Goal: Information Seeking & Learning: Compare options

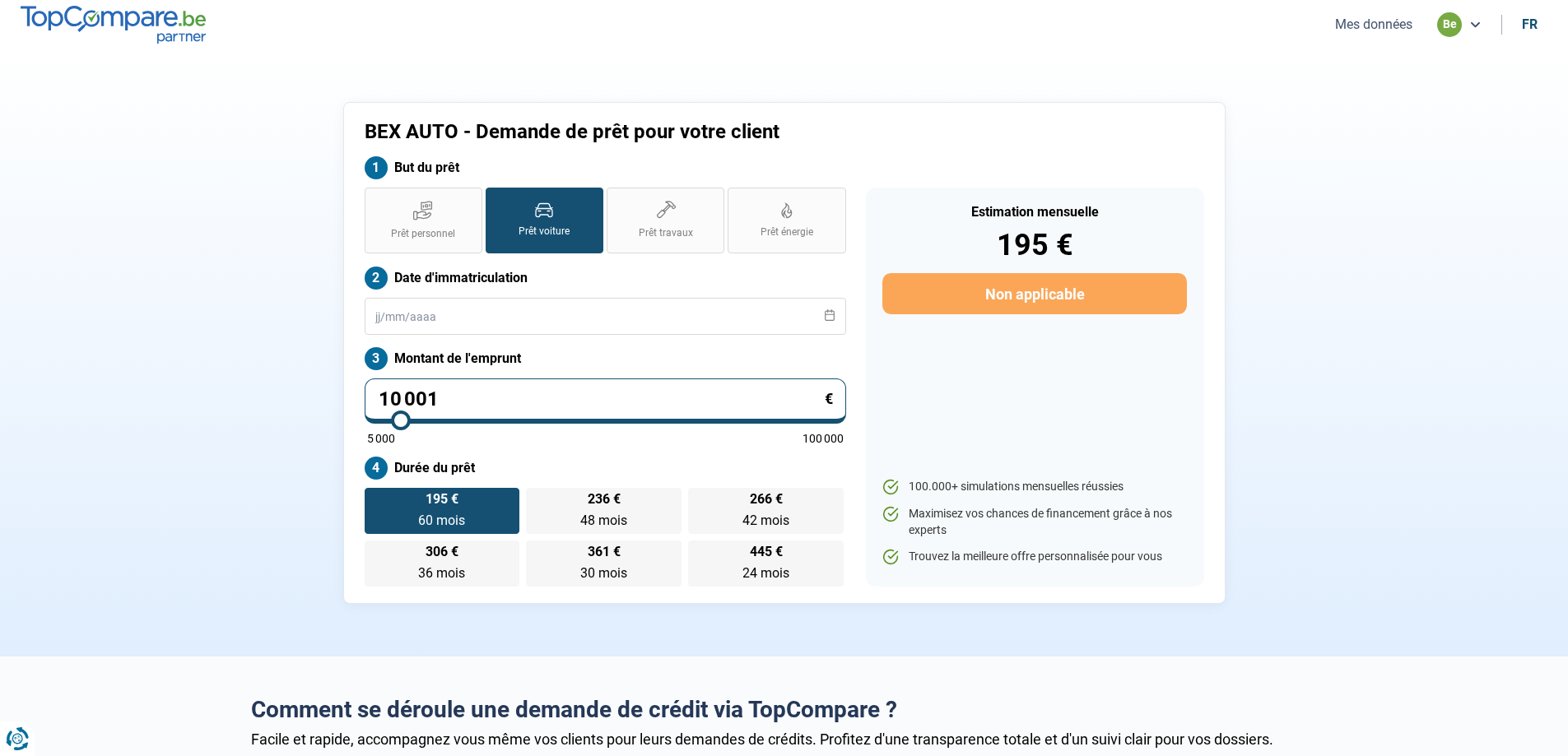
type input "10 750"
type input "10750"
type input "12 500"
type input "12500"
type input "17 000"
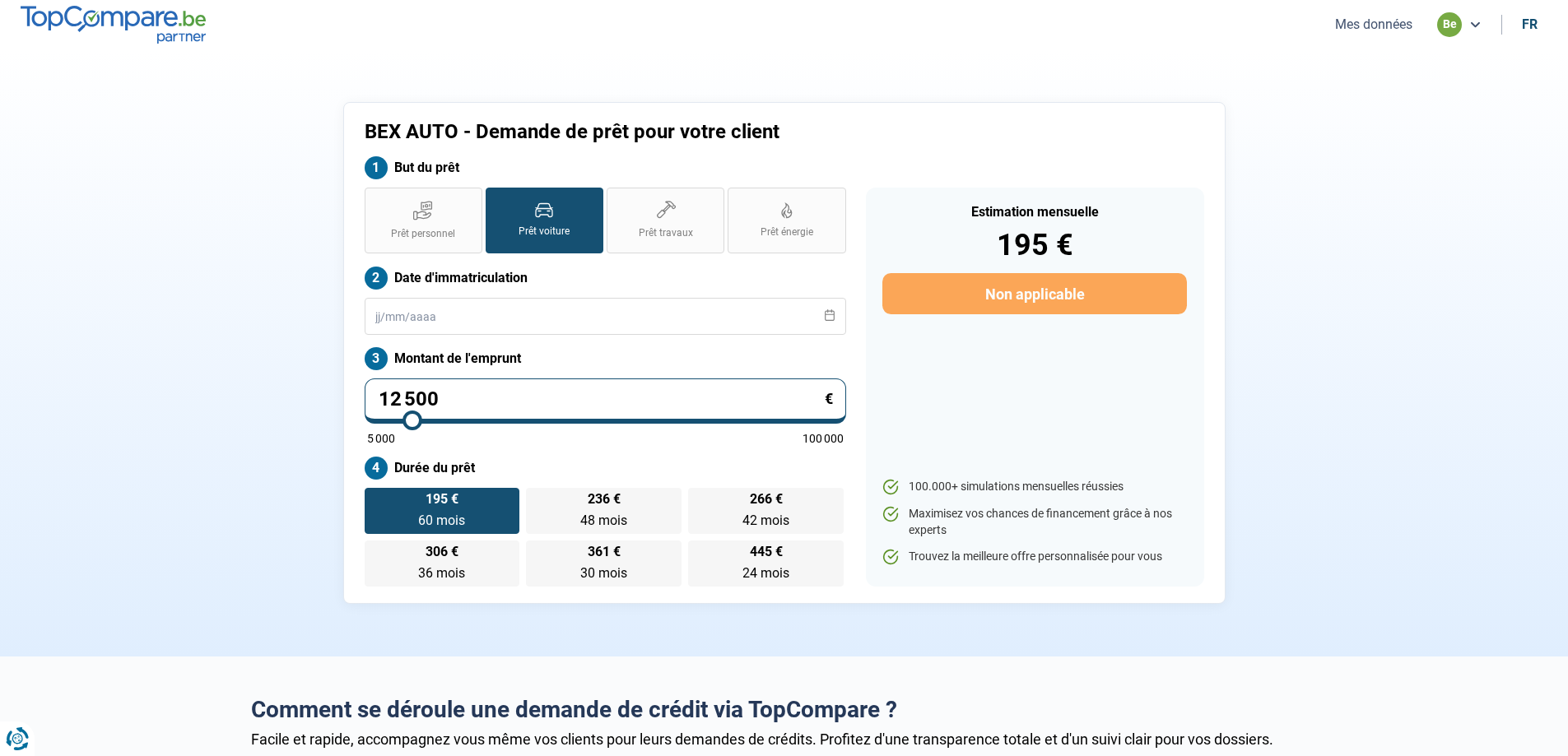
type input "17000"
type input "19 250"
type input "19250"
type input "21 000"
type input "21000"
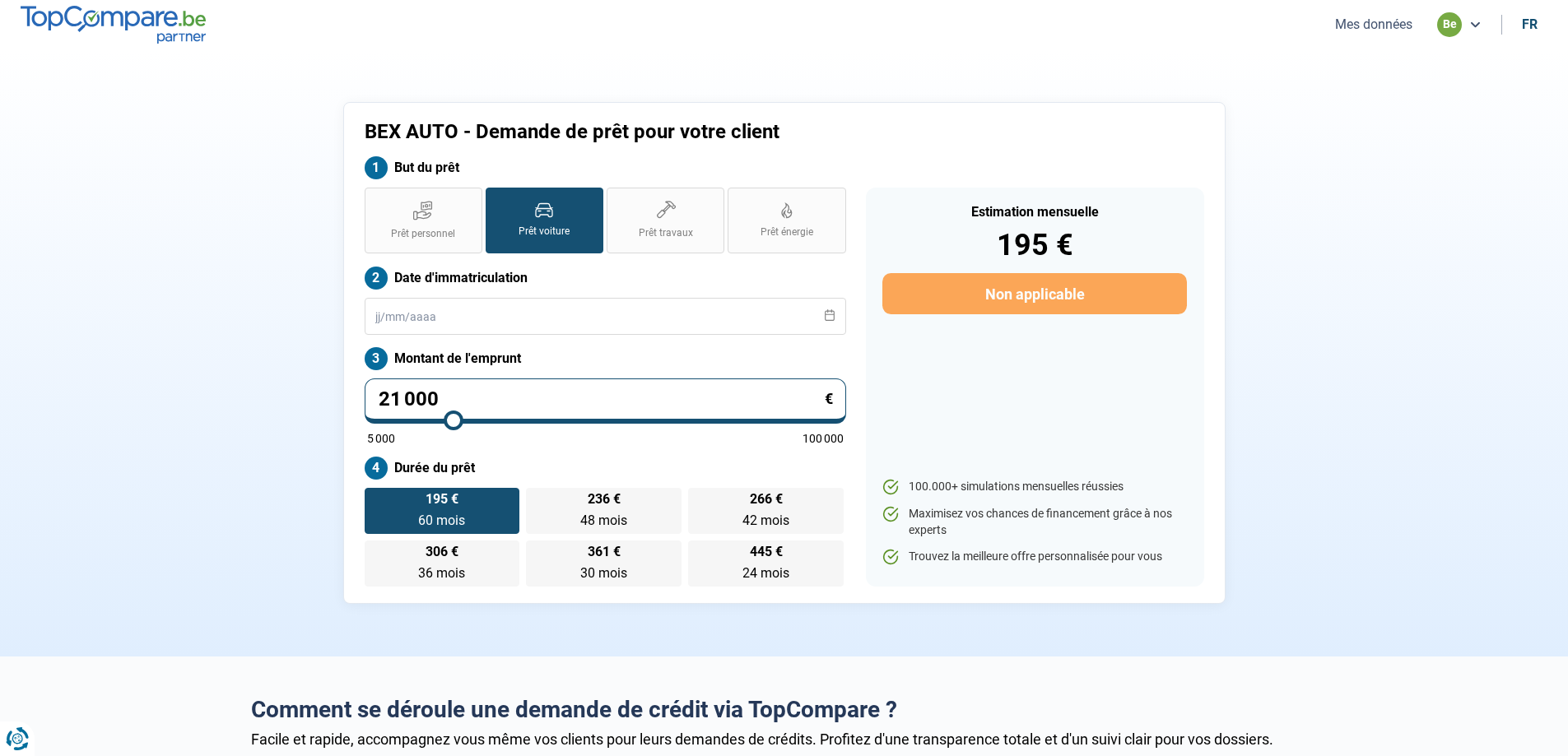
type input "22 750"
type input "22750"
type input "24 000"
type input "24000"
type input "25 750"
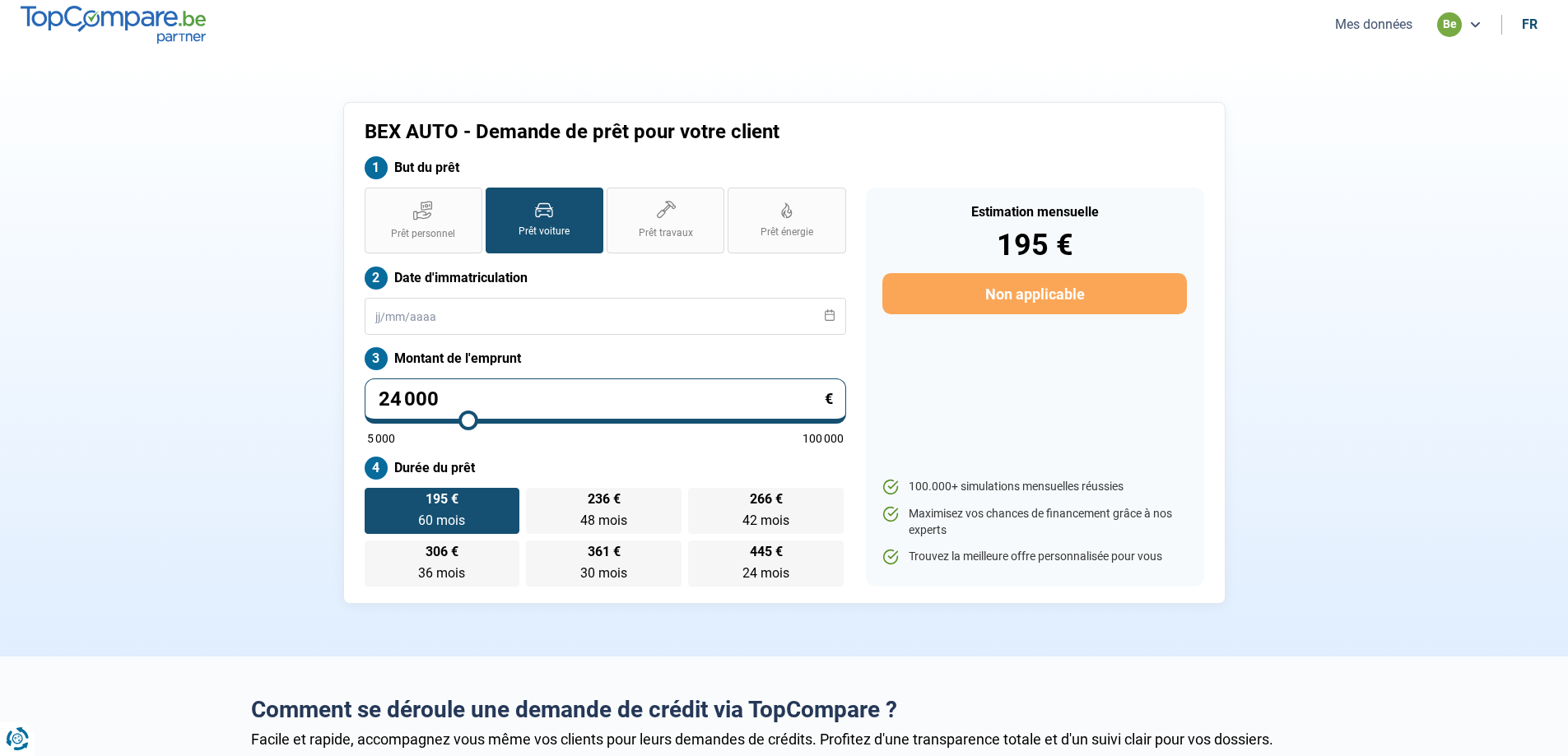
type input "25750"
type input "26 750"
type input "26750"
type input "27 250"
type input "27250"
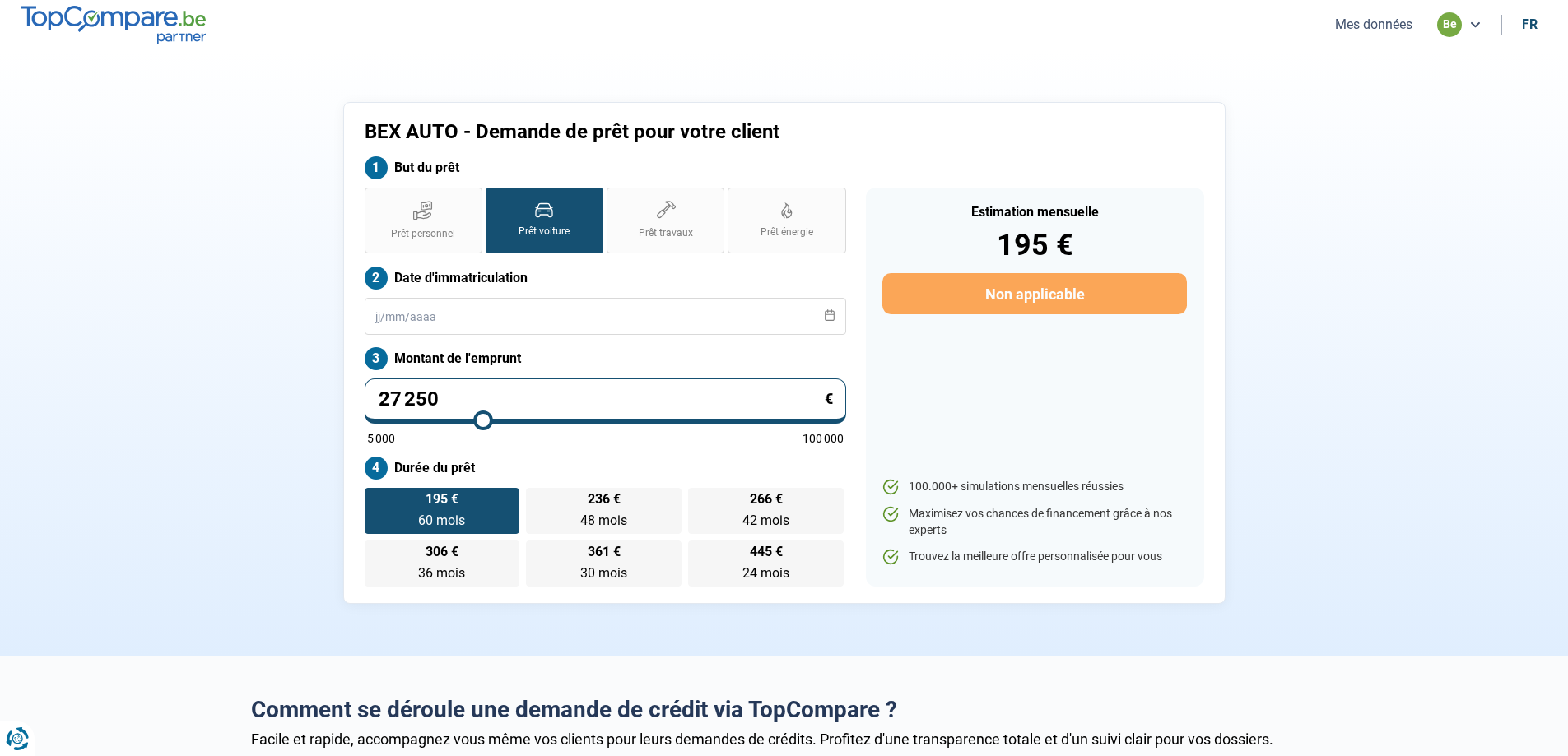
type input "27 500"
type input "27500"
type input "27 750"
type input "27750"
type input "28 000"
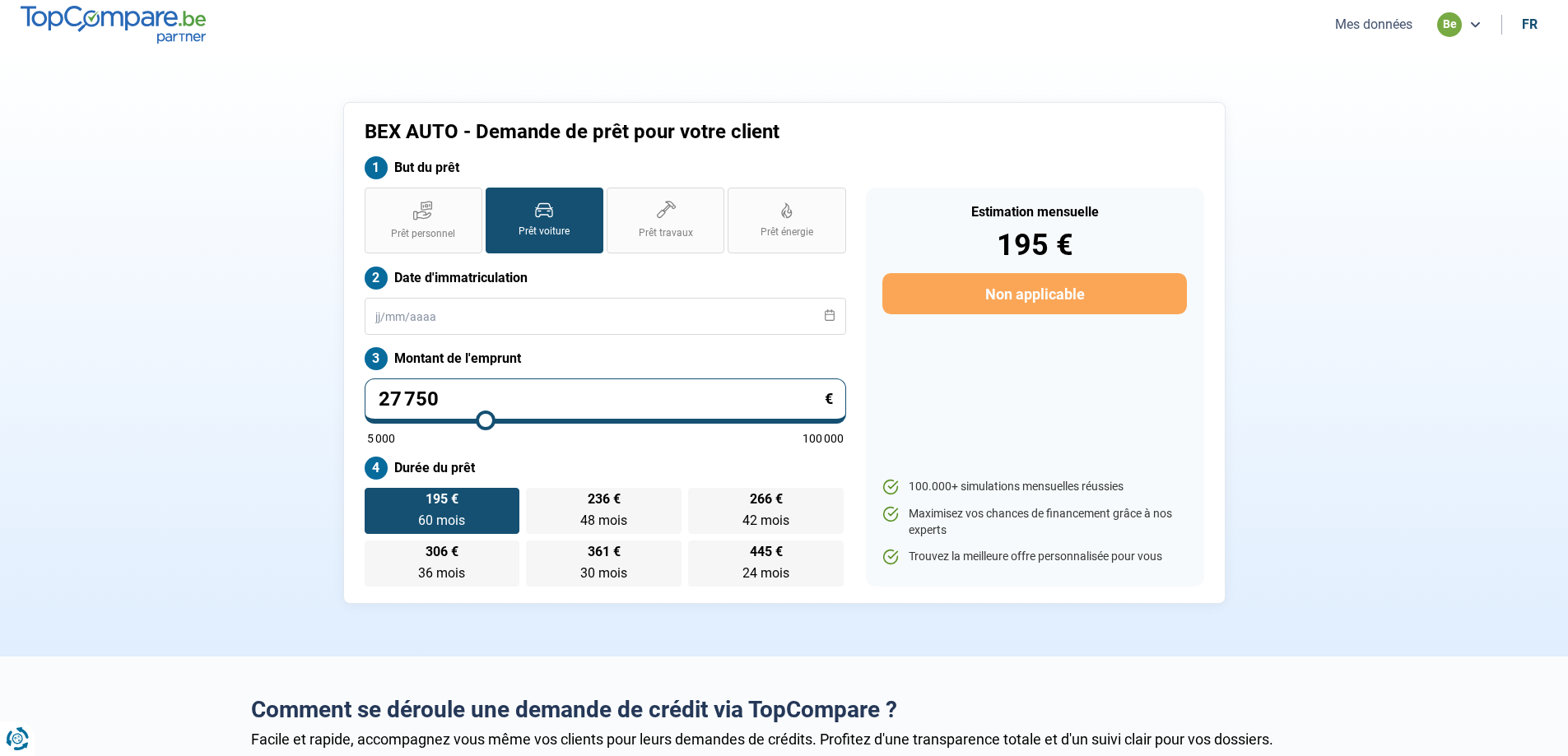
type input "28000"
type input "28 250"
type input "28250"
type input "28 500"
type input "28500"
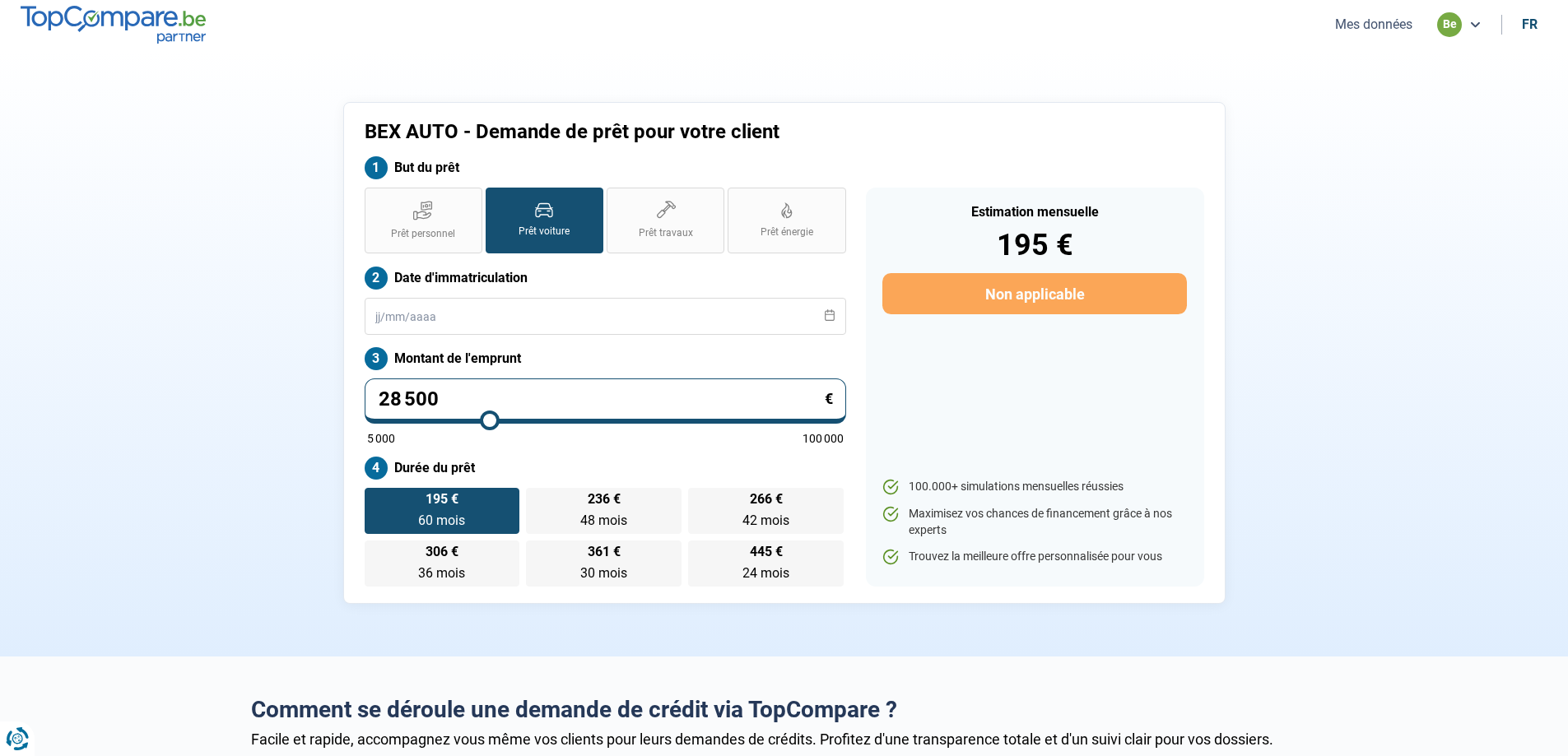
type input "29 000"
type input "29000"
type input "29 250"
type input "29250"
type input "29 500"
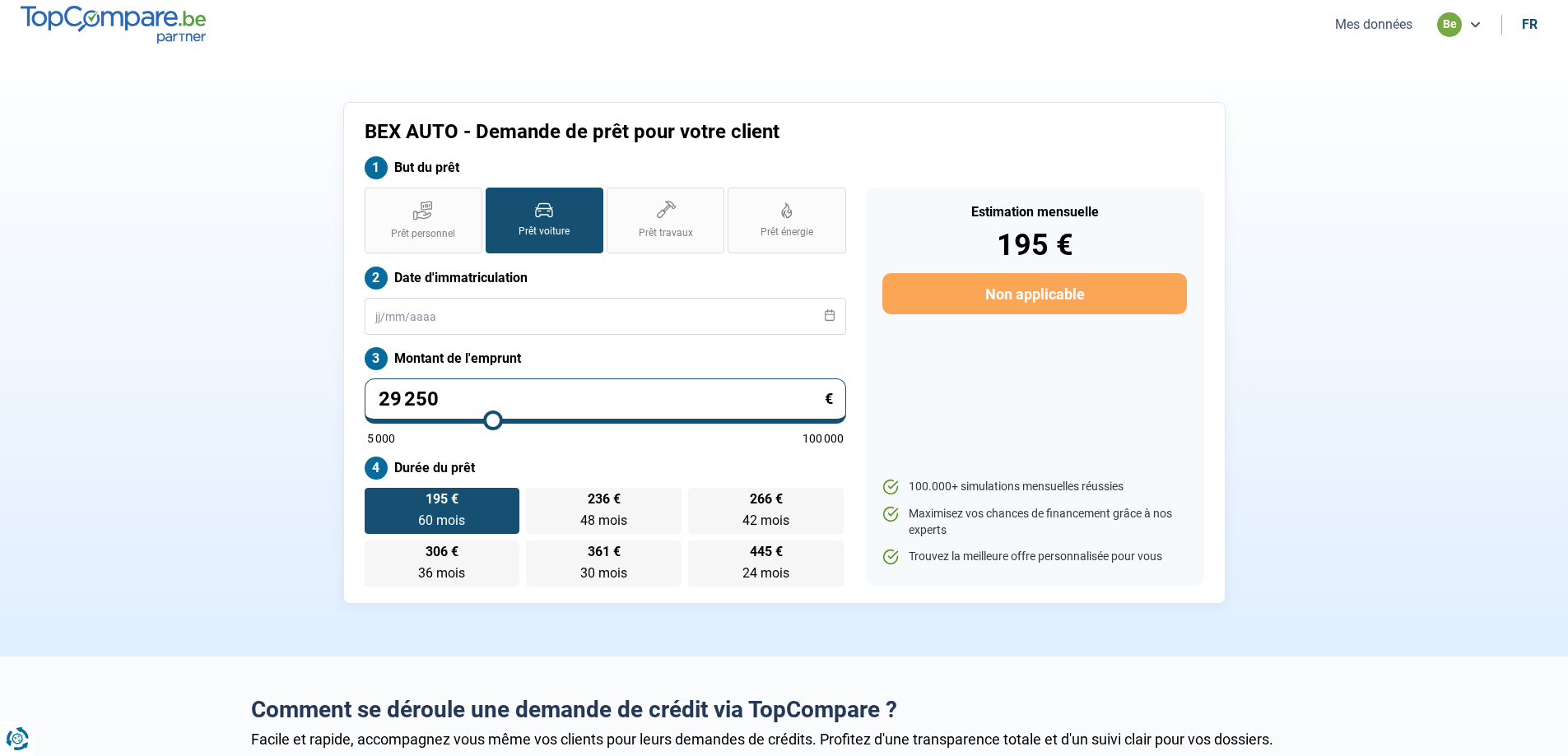
type input "29500"
type input "29 750"
type input "29750"
type input "30 000"
type input "30000"
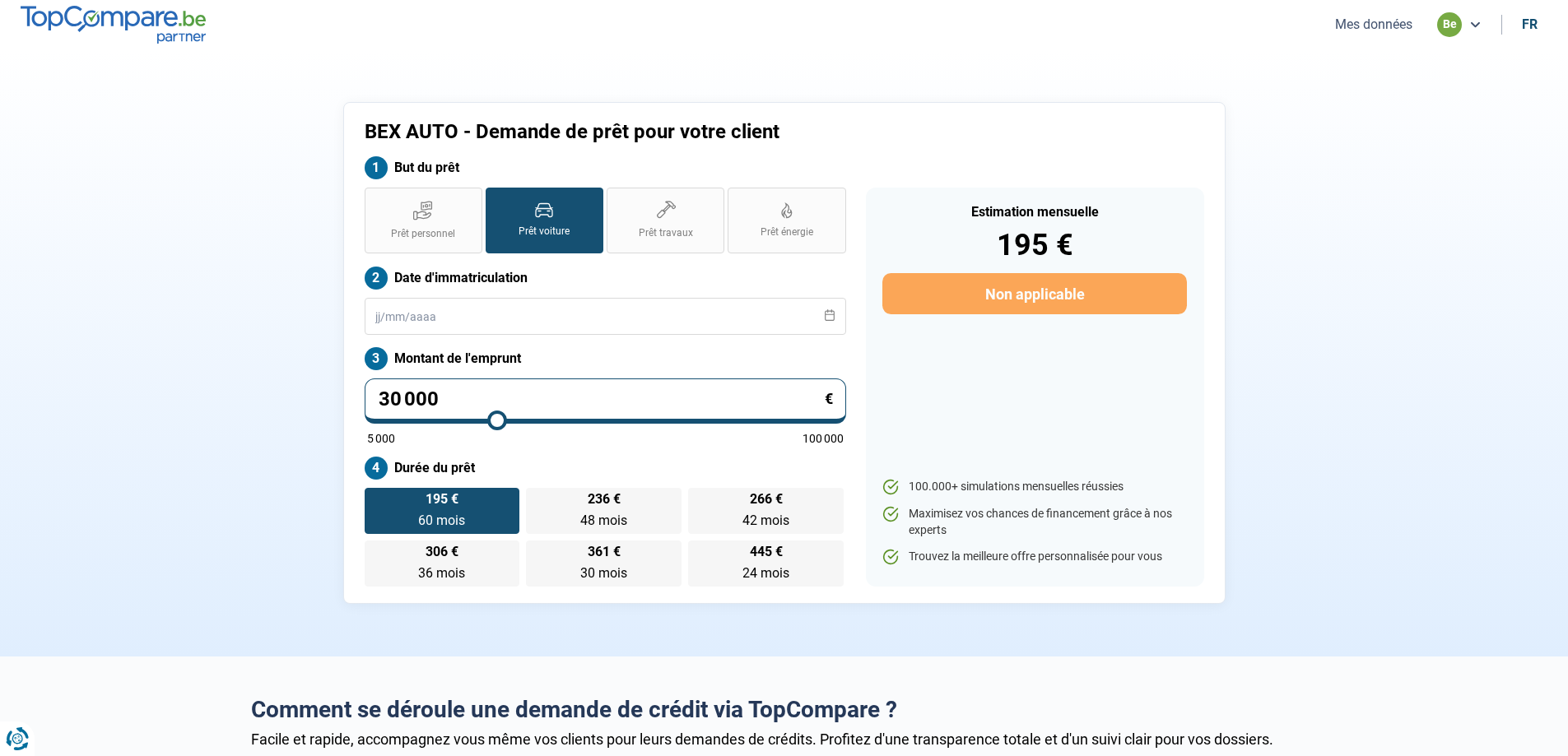
type input "29 750"
type input "29750"
type input "29 500"
type input "29500"
type input "29 250"
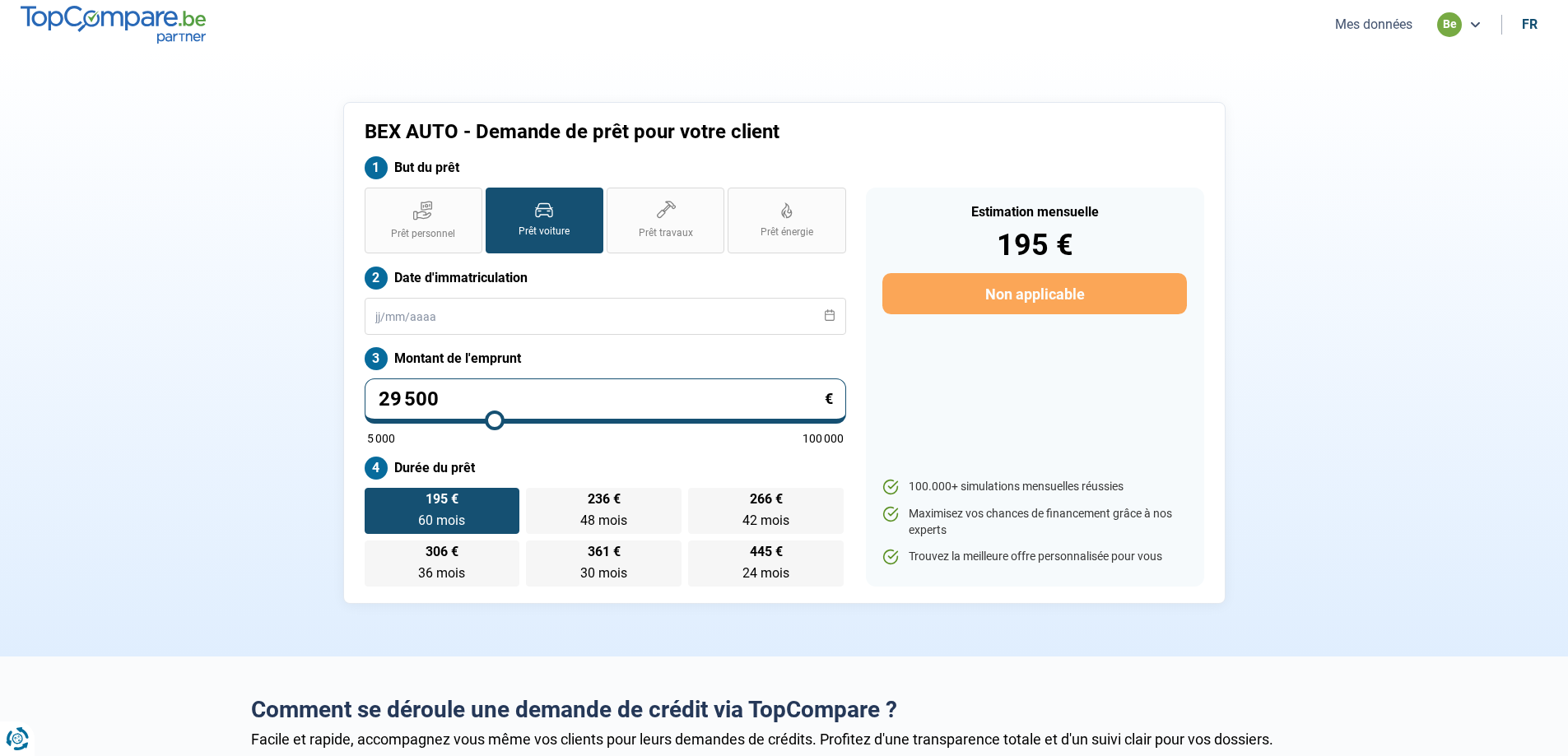
type input "29250"
type input "29 000"
type input "29000"
type input "28 750"
type input "28750"
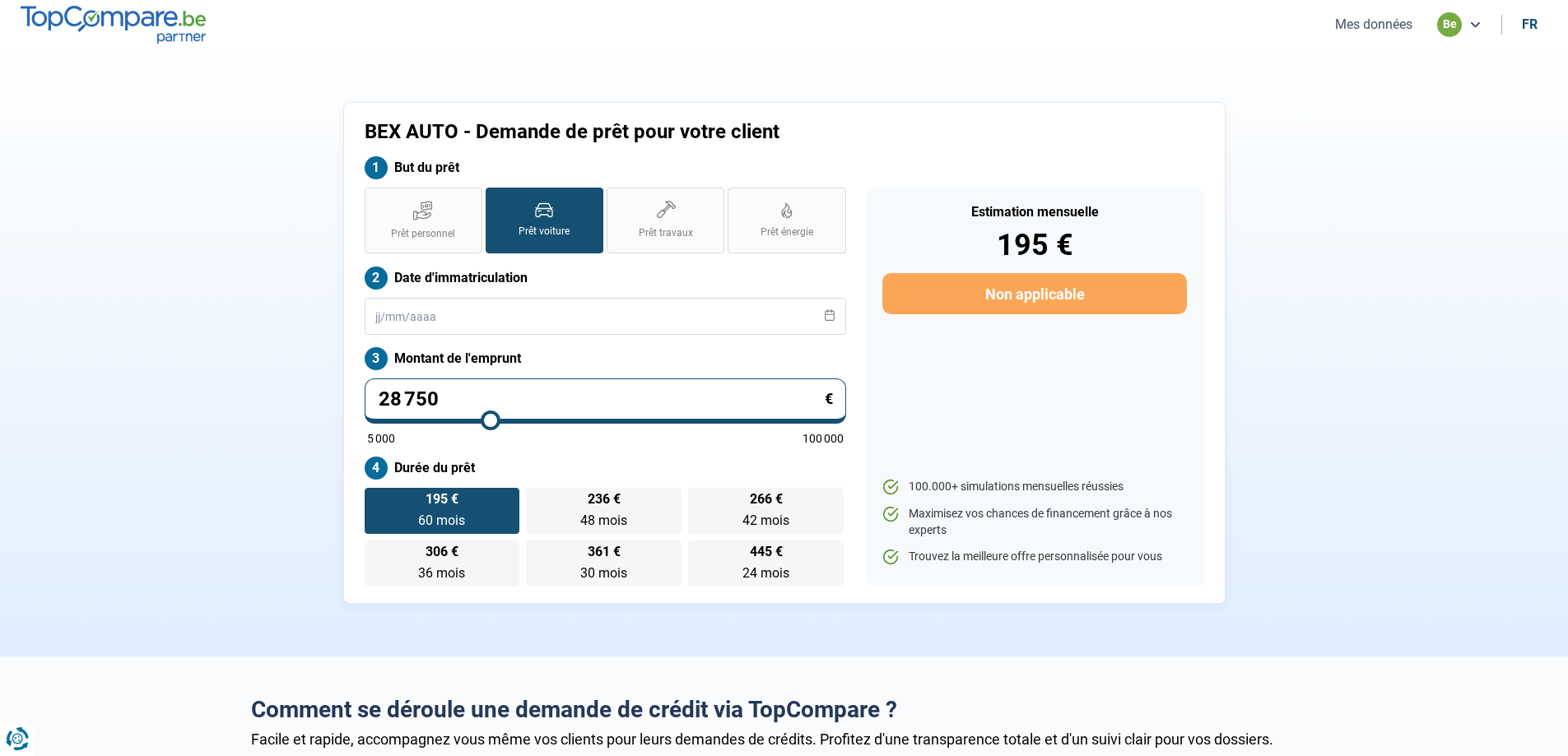
type input "28 500"
type input "28500"
type input "28 250"
type input "28250"
type input "28 000"
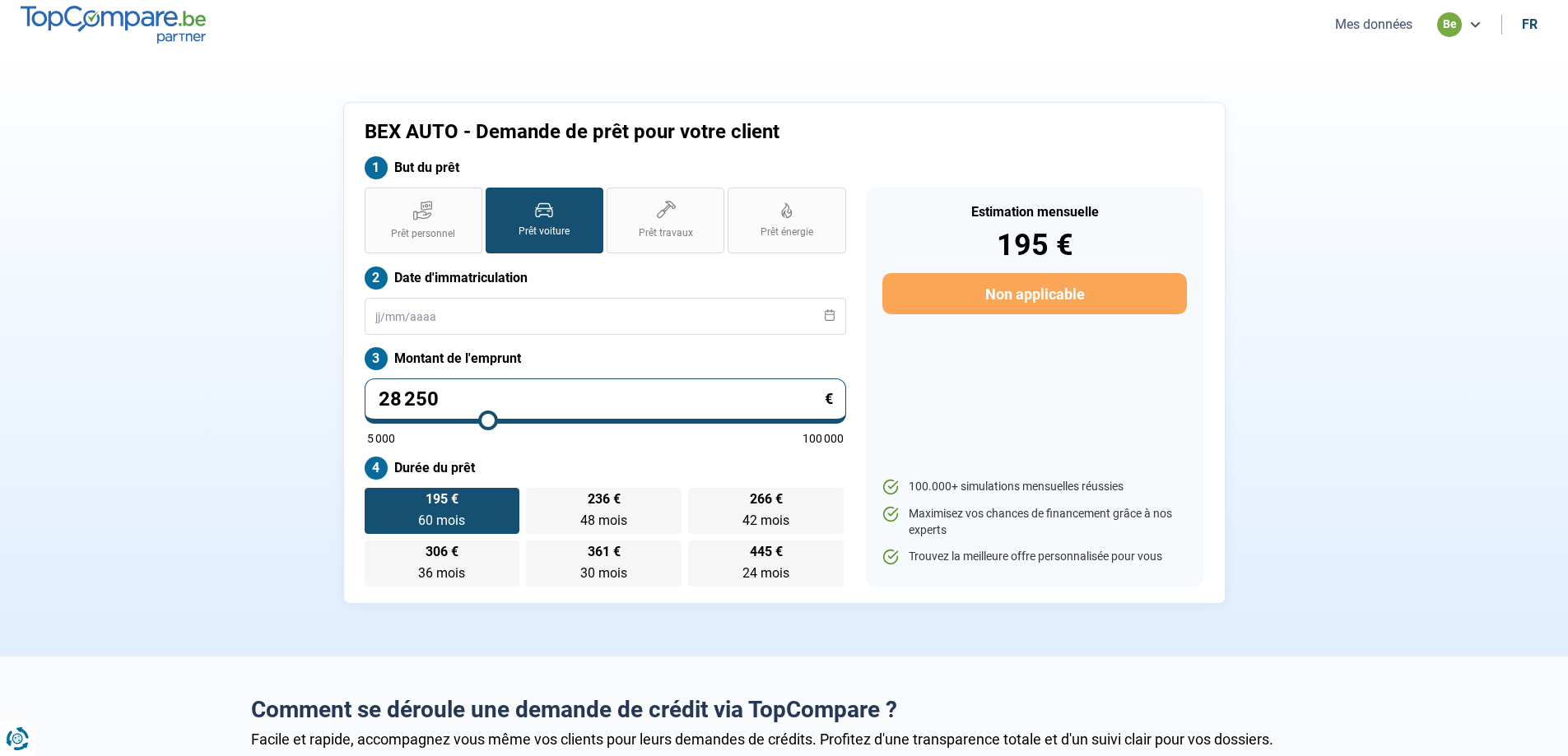
type input "28000"
type input "27 750"
type input "27750"
type input "27 500"
type input "27500"
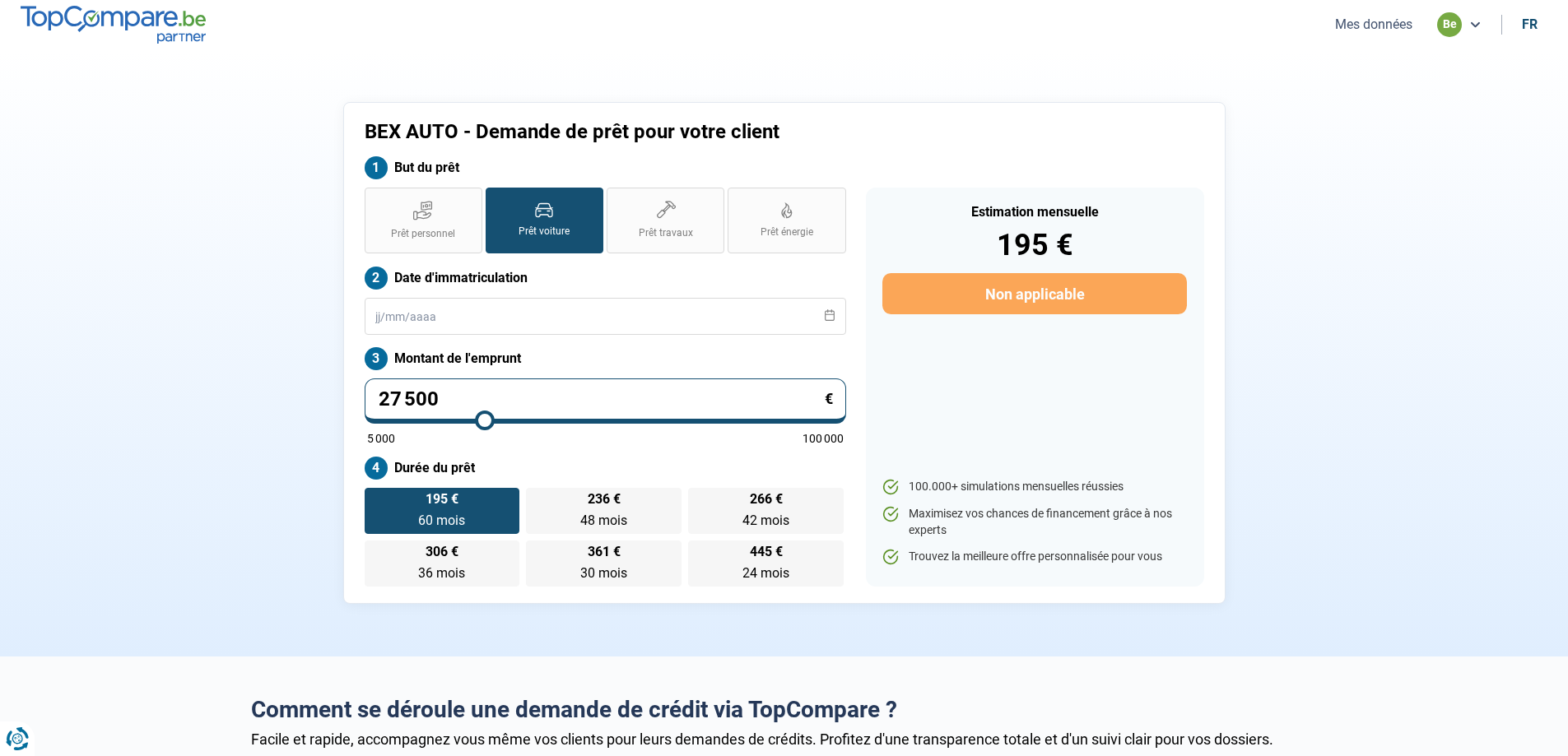
type input "27 250"
type input "27250"
type input "27 000"
type input "27000"
type input "26 750"
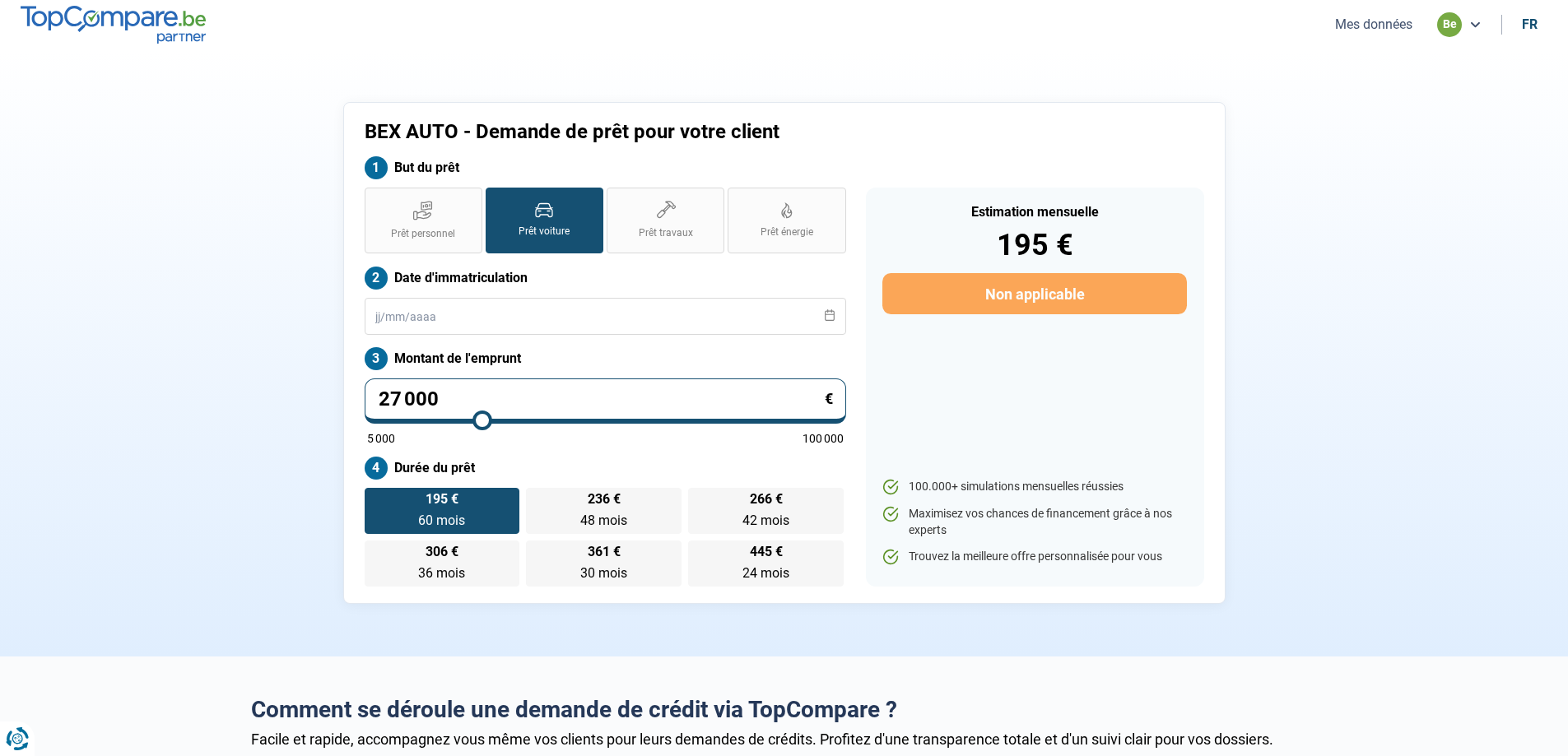
type input "26750"
type input "26 500"
type input "26500"
type input "26 250"
type input "26250"
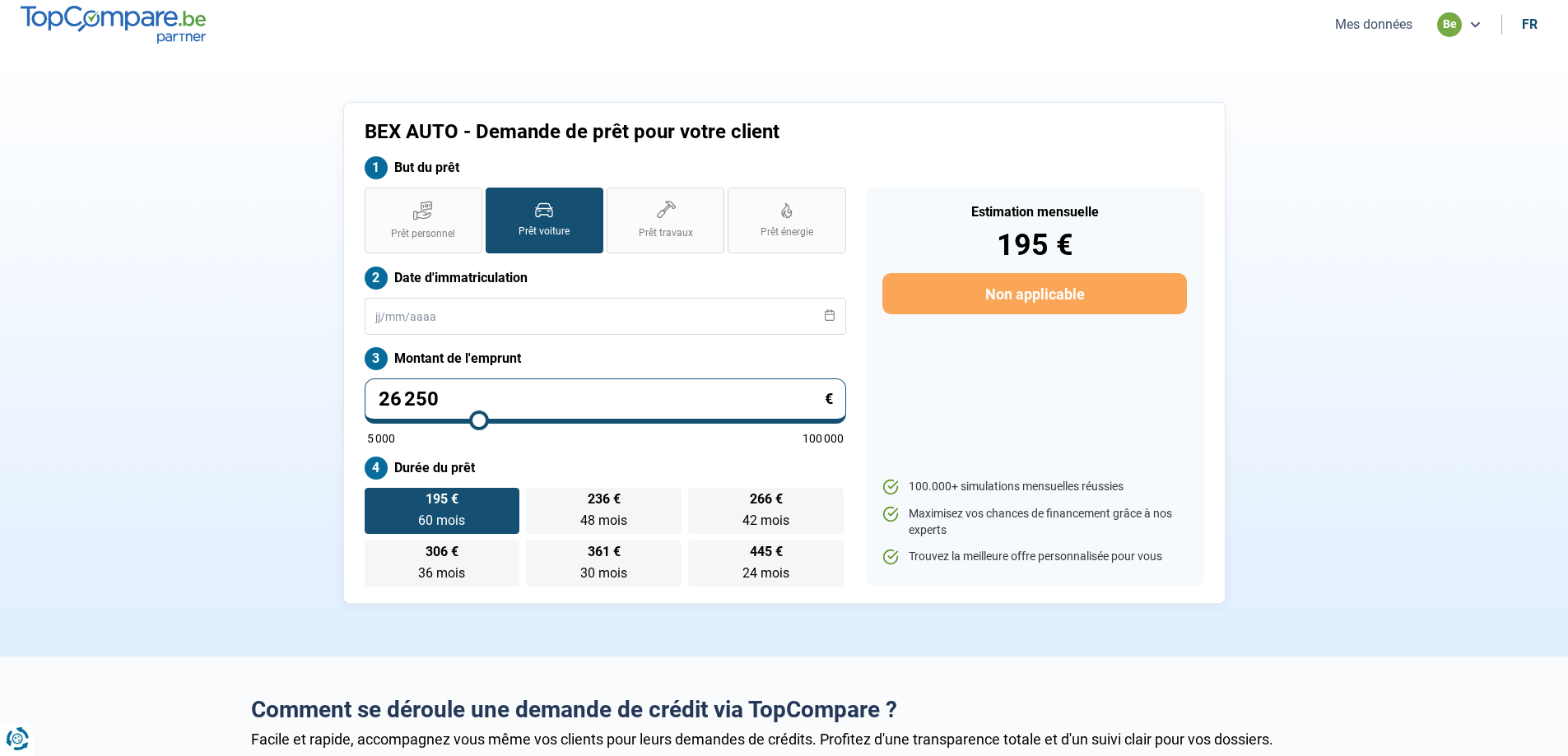
type input "26 000"
type input "26000"
type input "25 750"
type input "25750"
type input "25 500"
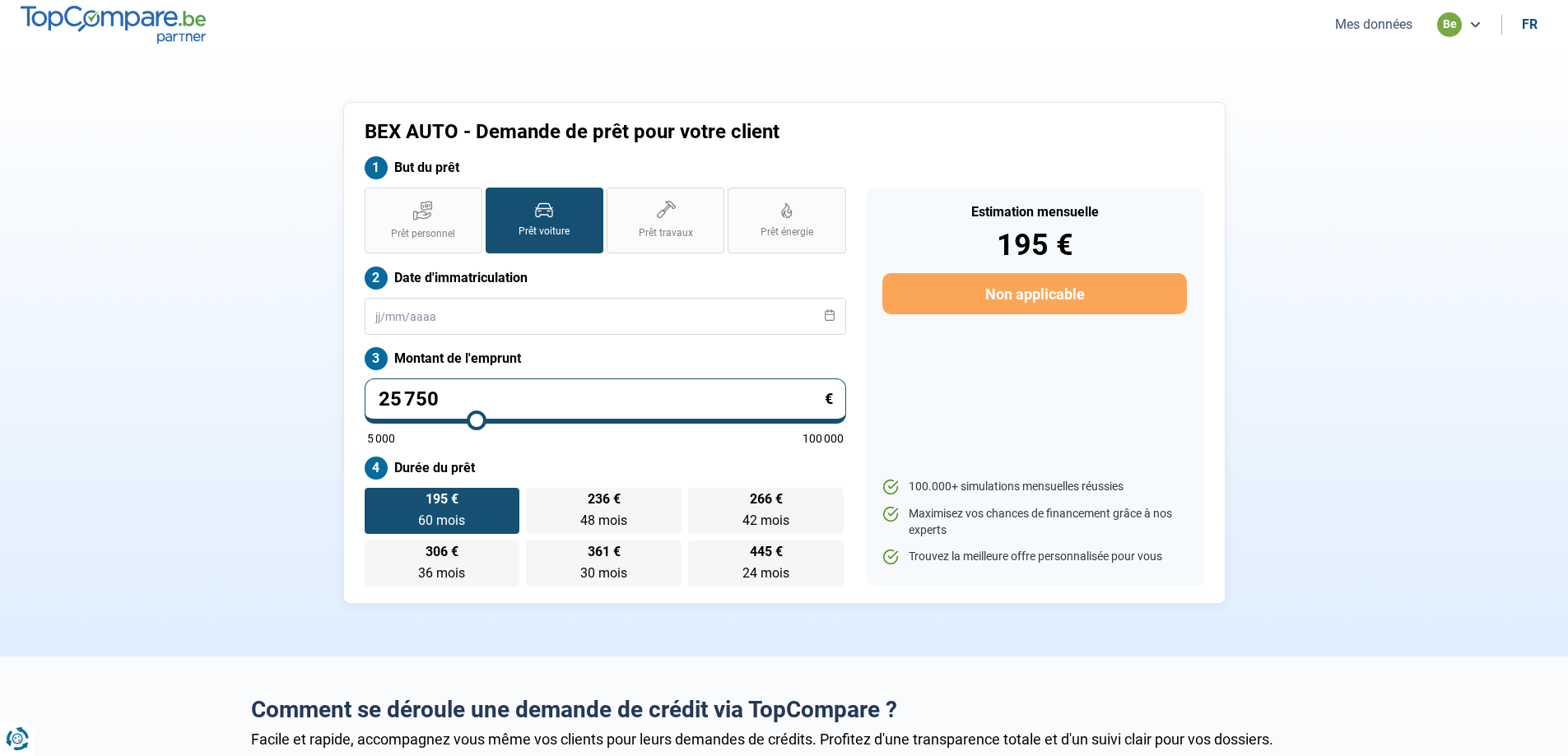
type input "25500"
type input "25 000"
type input "25000"
type input "24 750"
type input "24750"
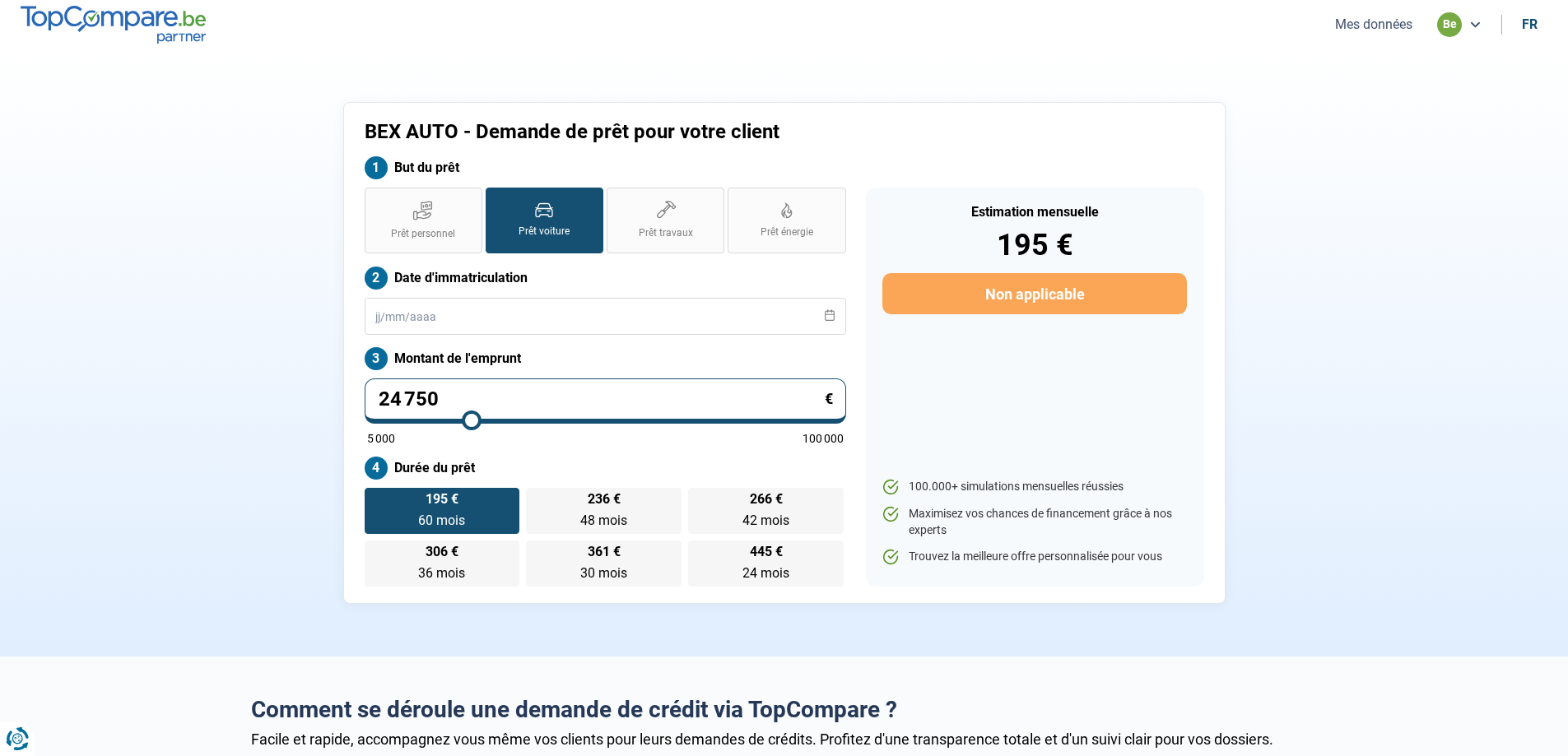
type input "24 500"
type input "24500"
type input "24 250"
type input "24250"
type input "24 000"
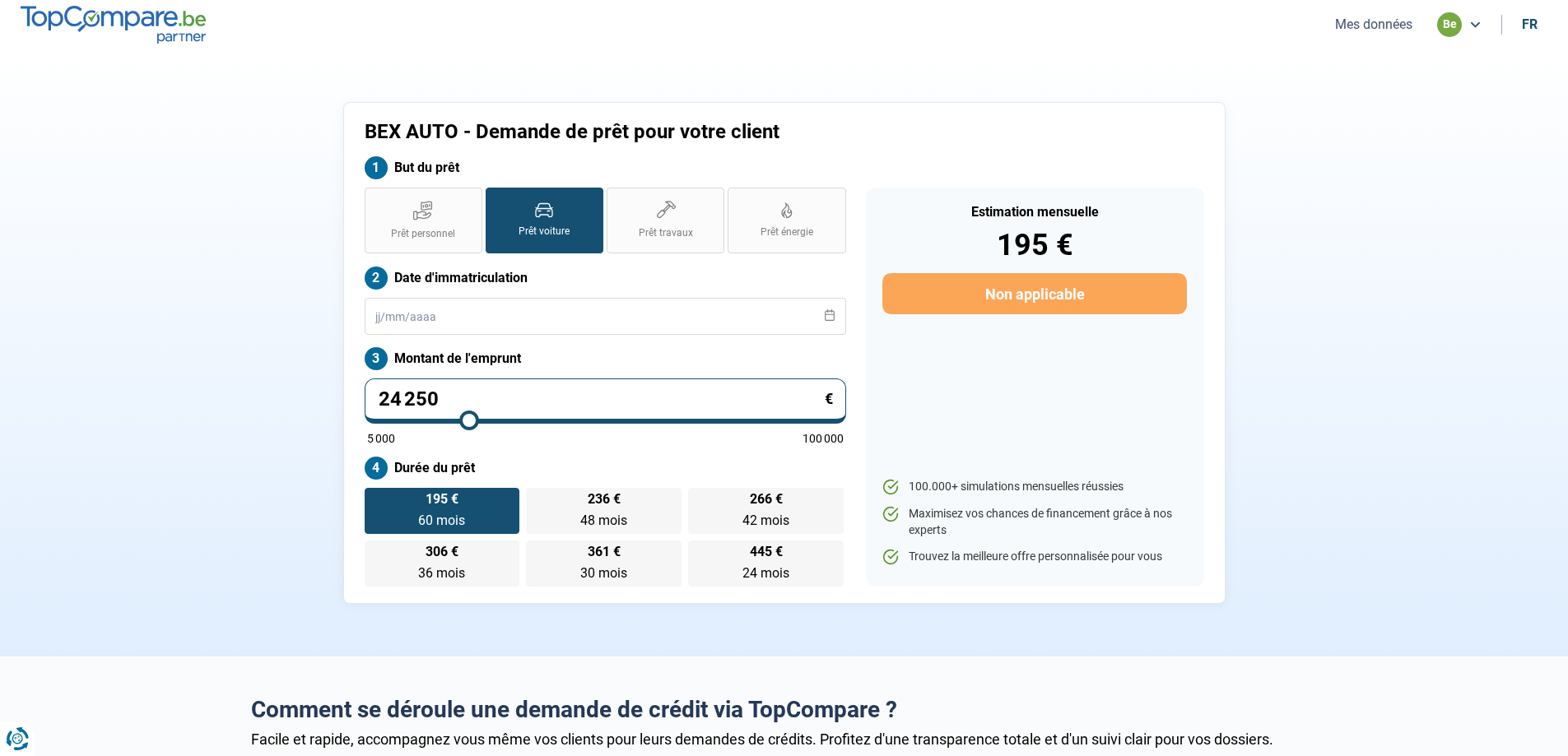
type input "24000"
type input "23 750"
type input "23750"
type input "23 500"
type input "23500"
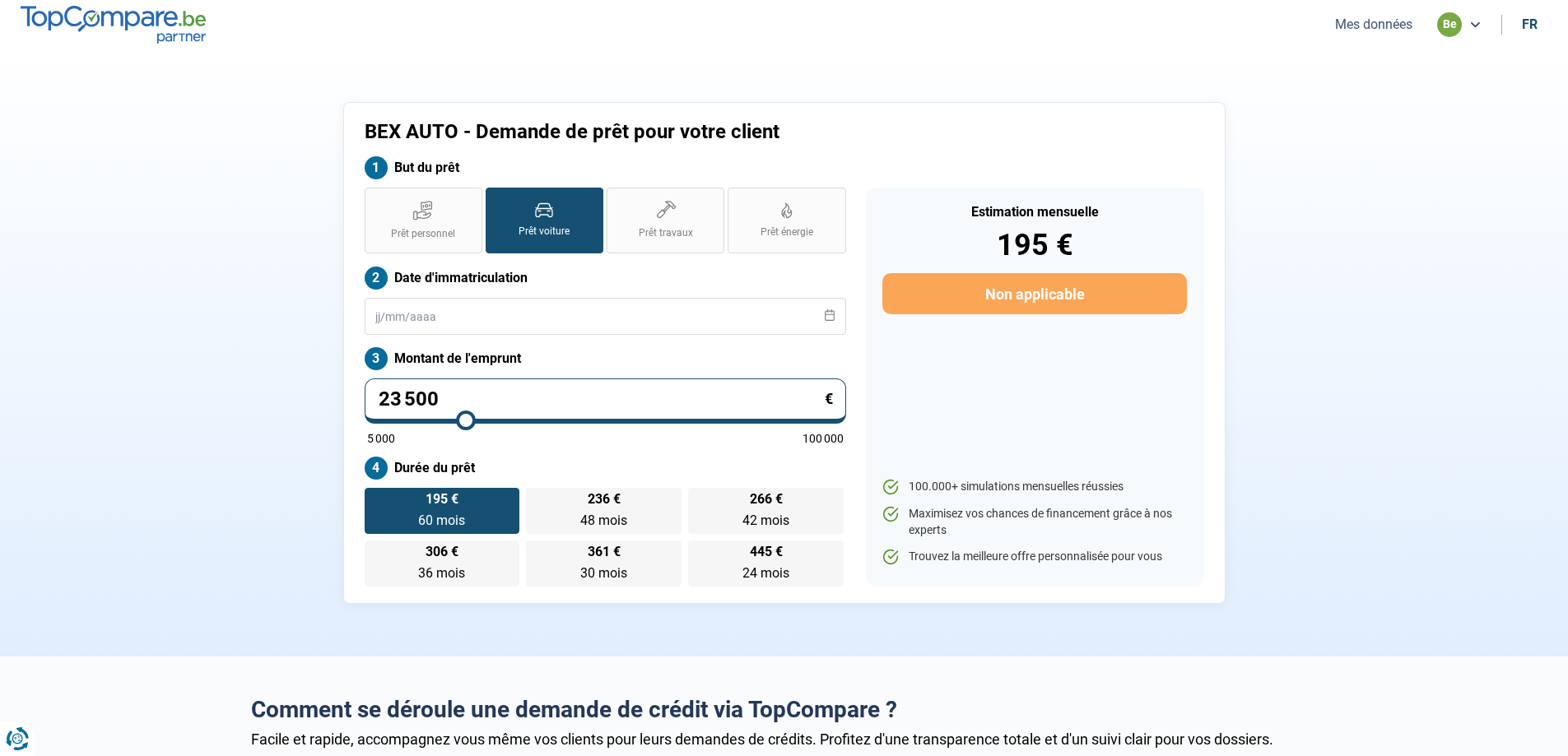
type input "23 250"
type input "23250"
type input "23 000"
type input "23000"
type input "22 500"
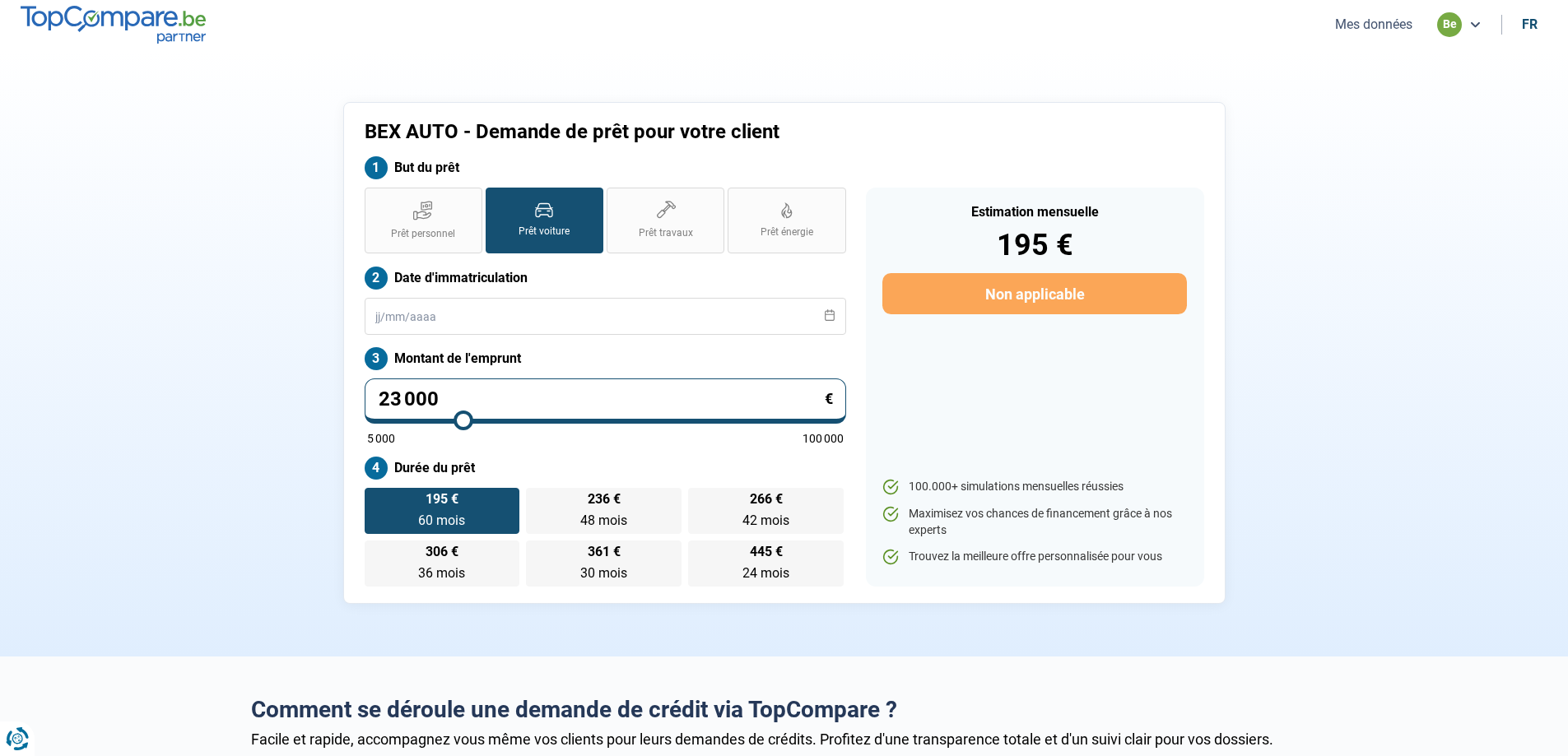
type input "22500"
type input "22 250"
type input "22250"
type input "22 000"
type input "22000"
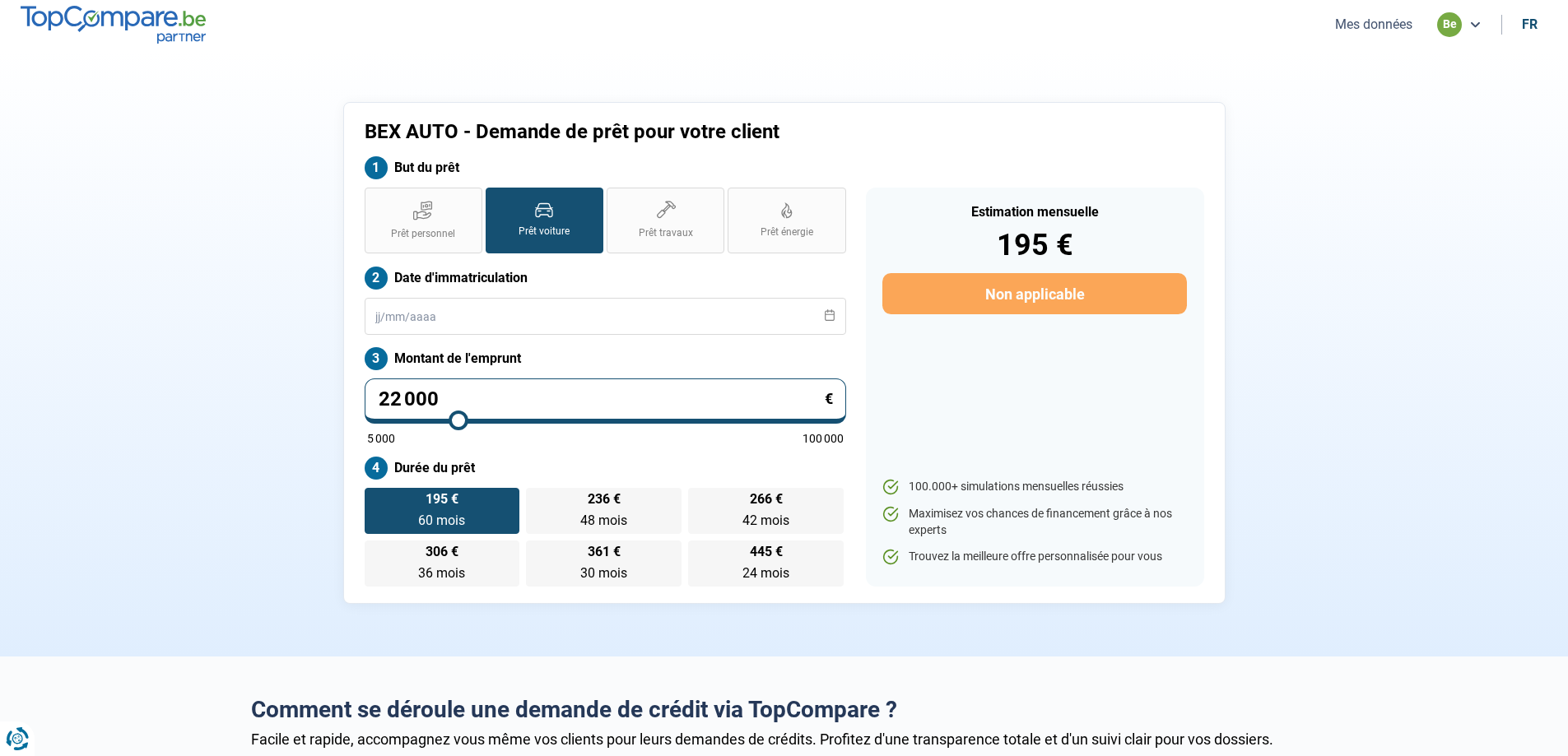
type input "21 750"
type input "21750"
type input "21 250"
type input "21250"
type input "20 750"
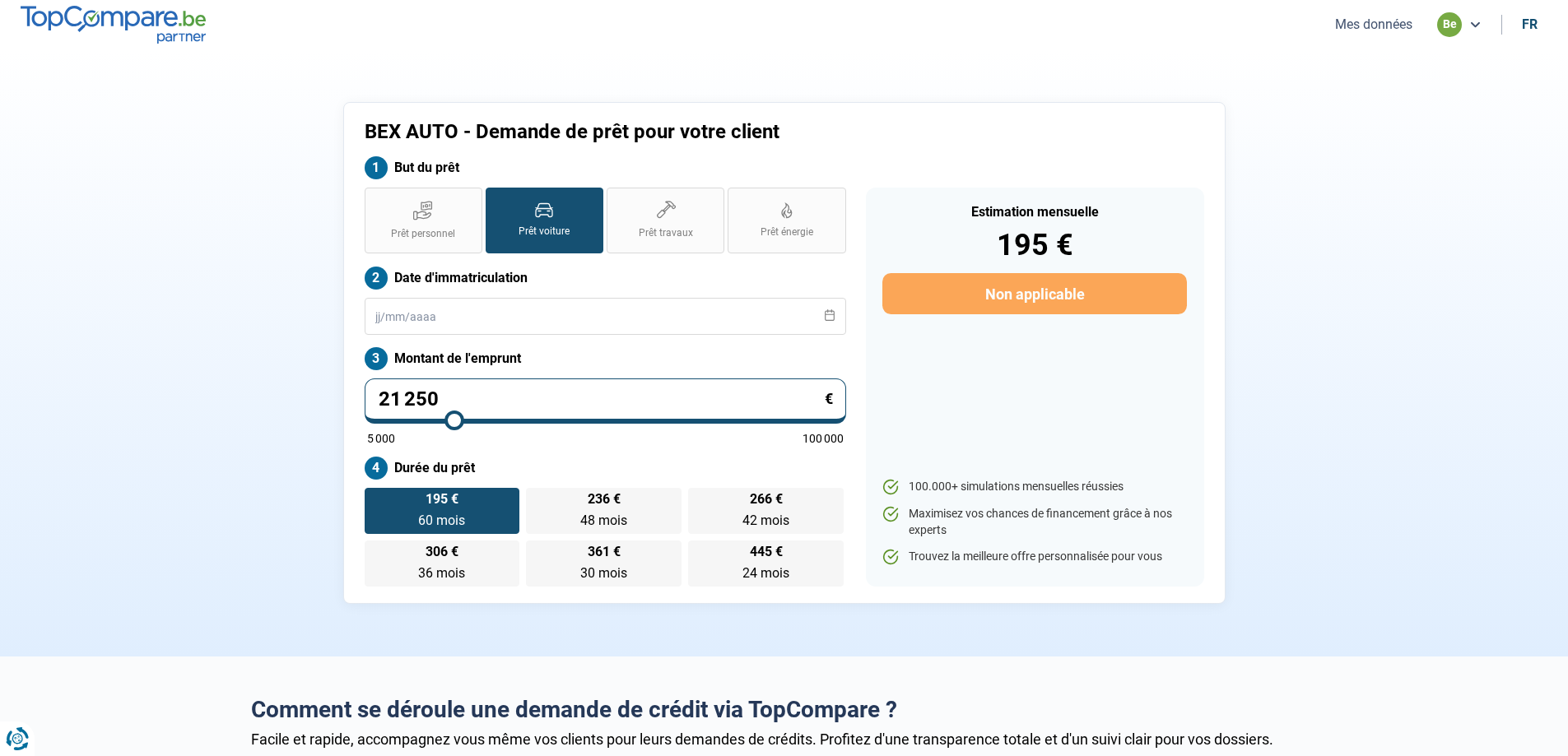
type input "20750"
type input "20 250"
type input "20250"
type input "19 750"
type input "19750"
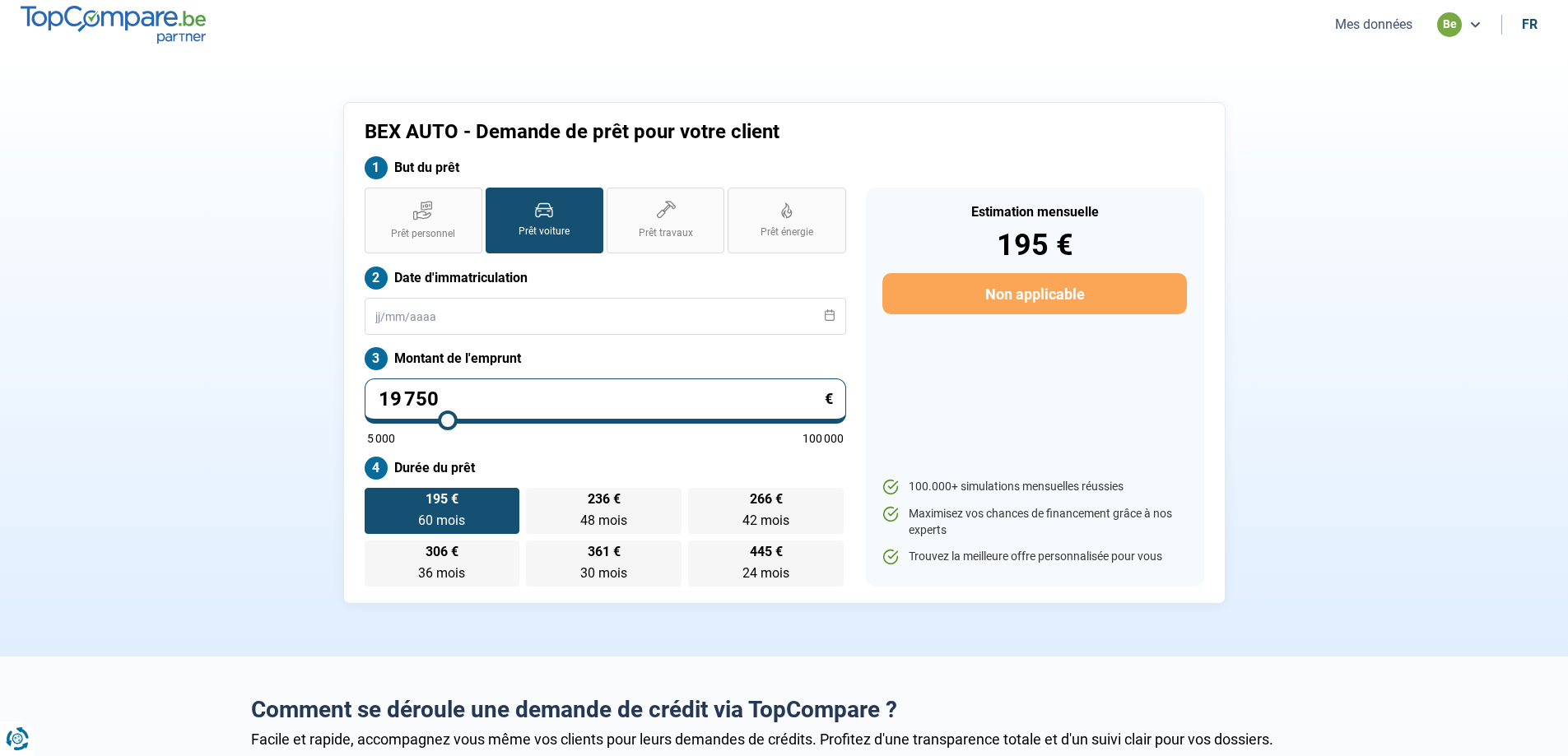
type input "19 500"
type input "19500"
type input "19 000"
type input "19000"
type input "18 750"
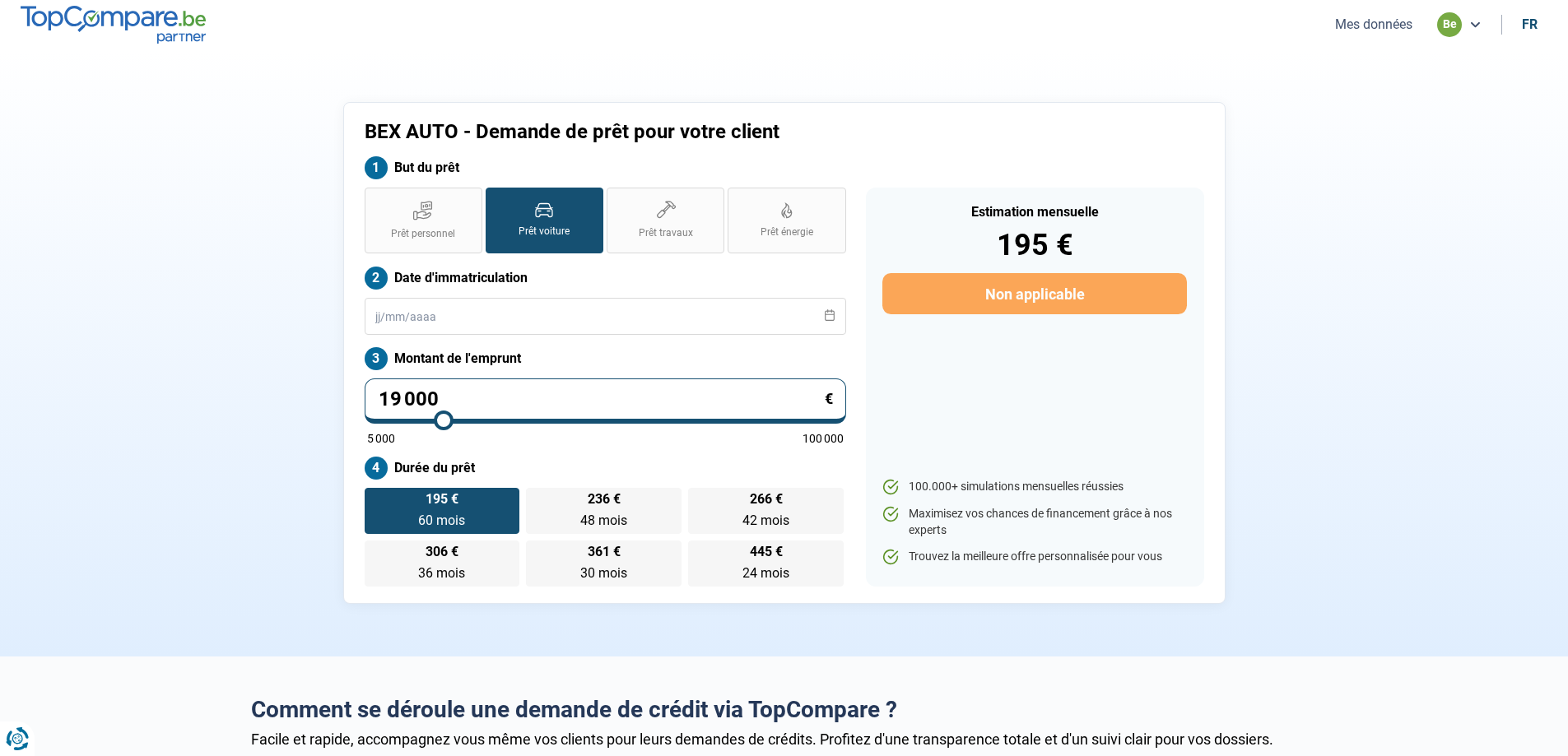
type input "18750"
type input "18 500"
type input "18500"
type input "18 250"
type input "18250"
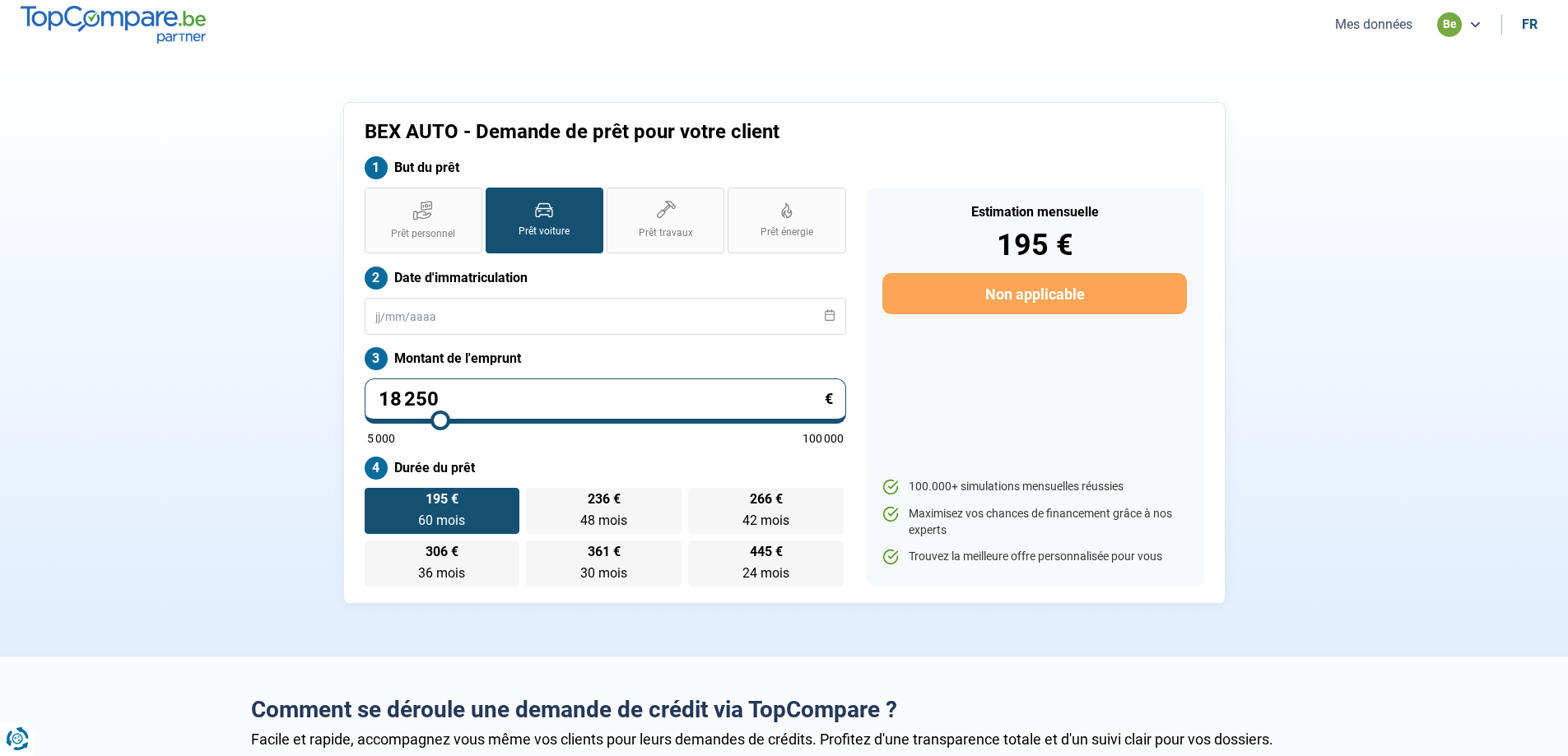
type input "18 000"
type input "18000"
type input "17 750"
type input "17750"
type input "17 500"
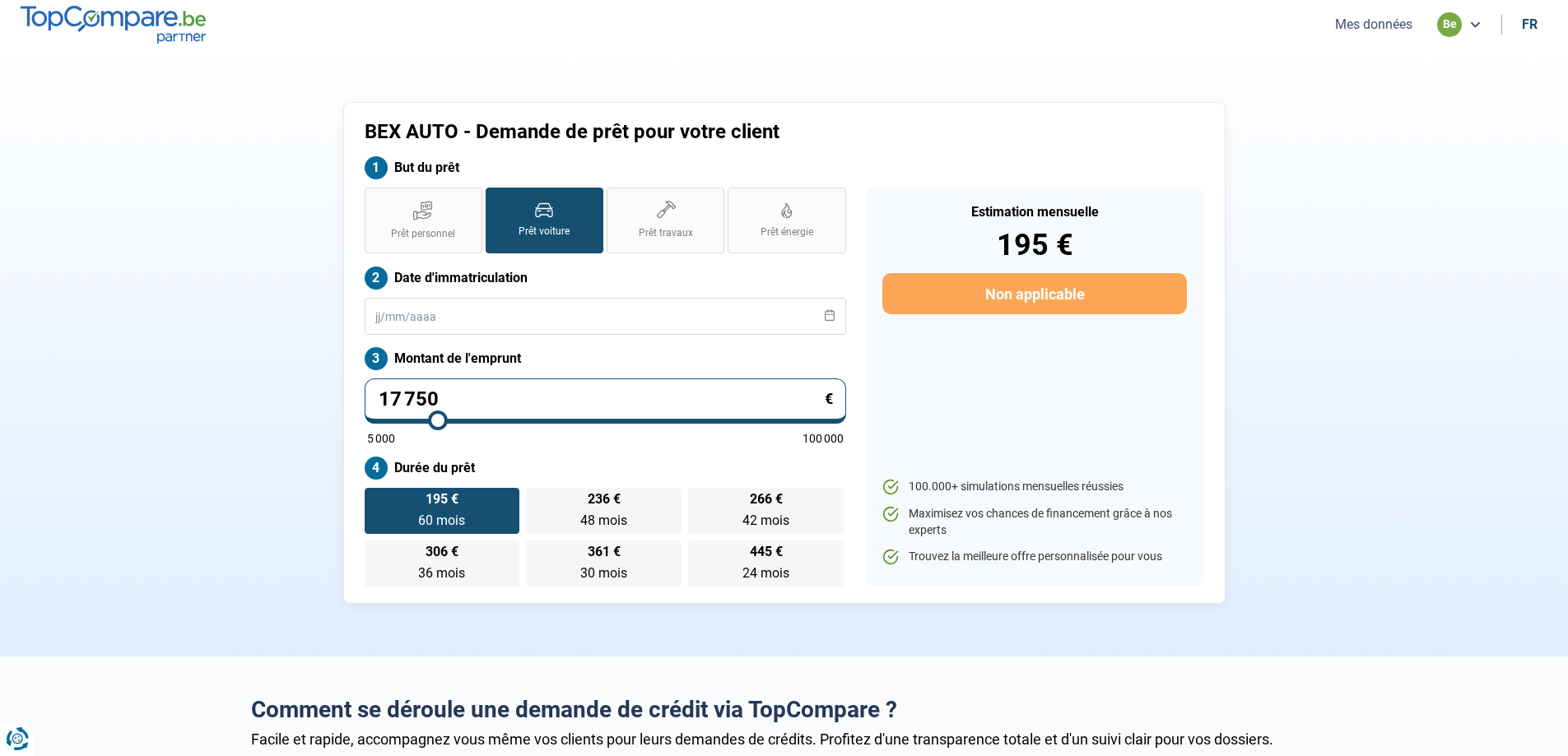
type input "17500"
type input "17 750"
type input "17750"
type input "18 000"
drag, startPoint x: 399, startPoint y: 415, endPoint x: 439, endPoint y: 427, distance: 41.8
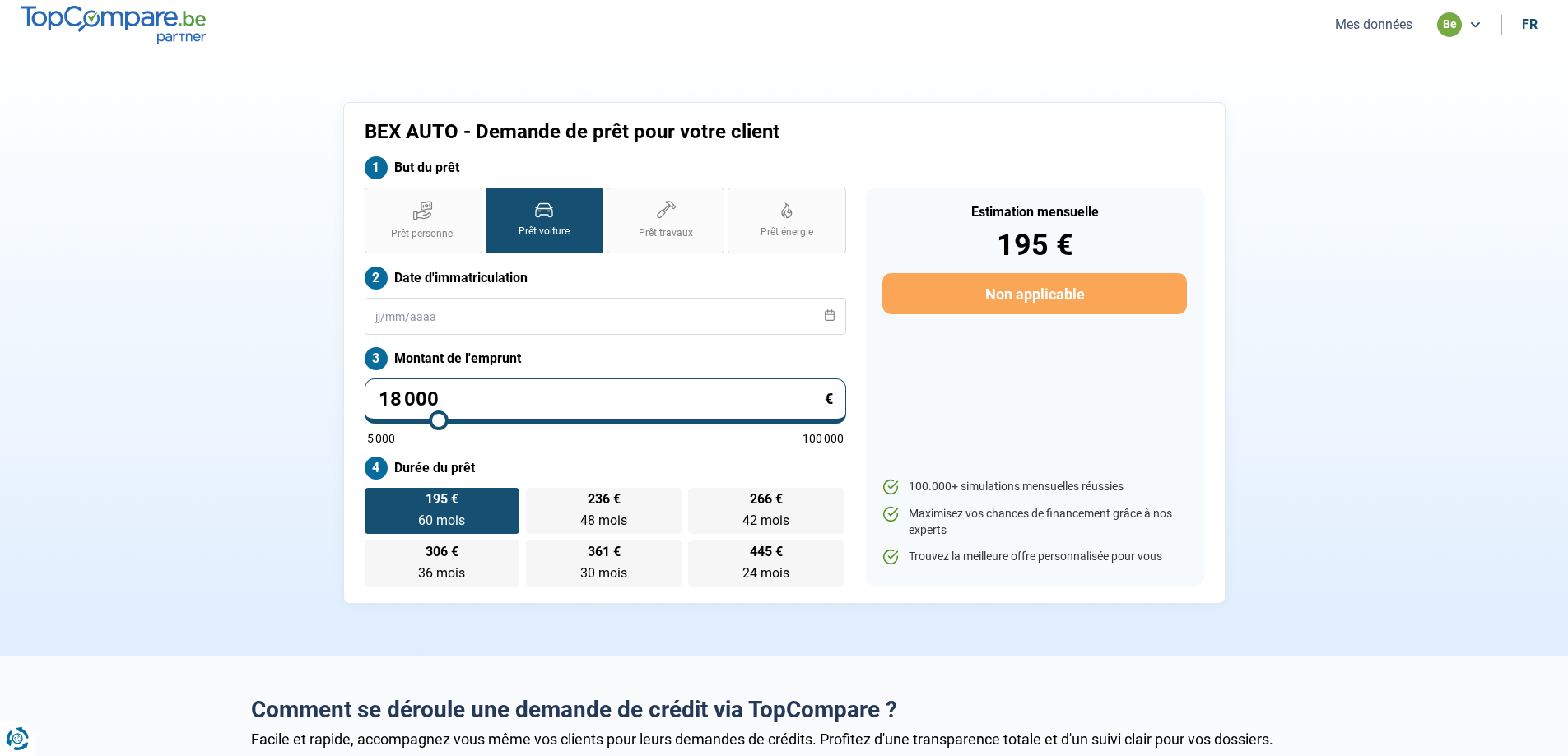
type input "18000"
click at [439, 422] on input "range" at bounding box center [605, 421] width 477 height 3
type input "17 500"
type input "17500"
type input "17 250"
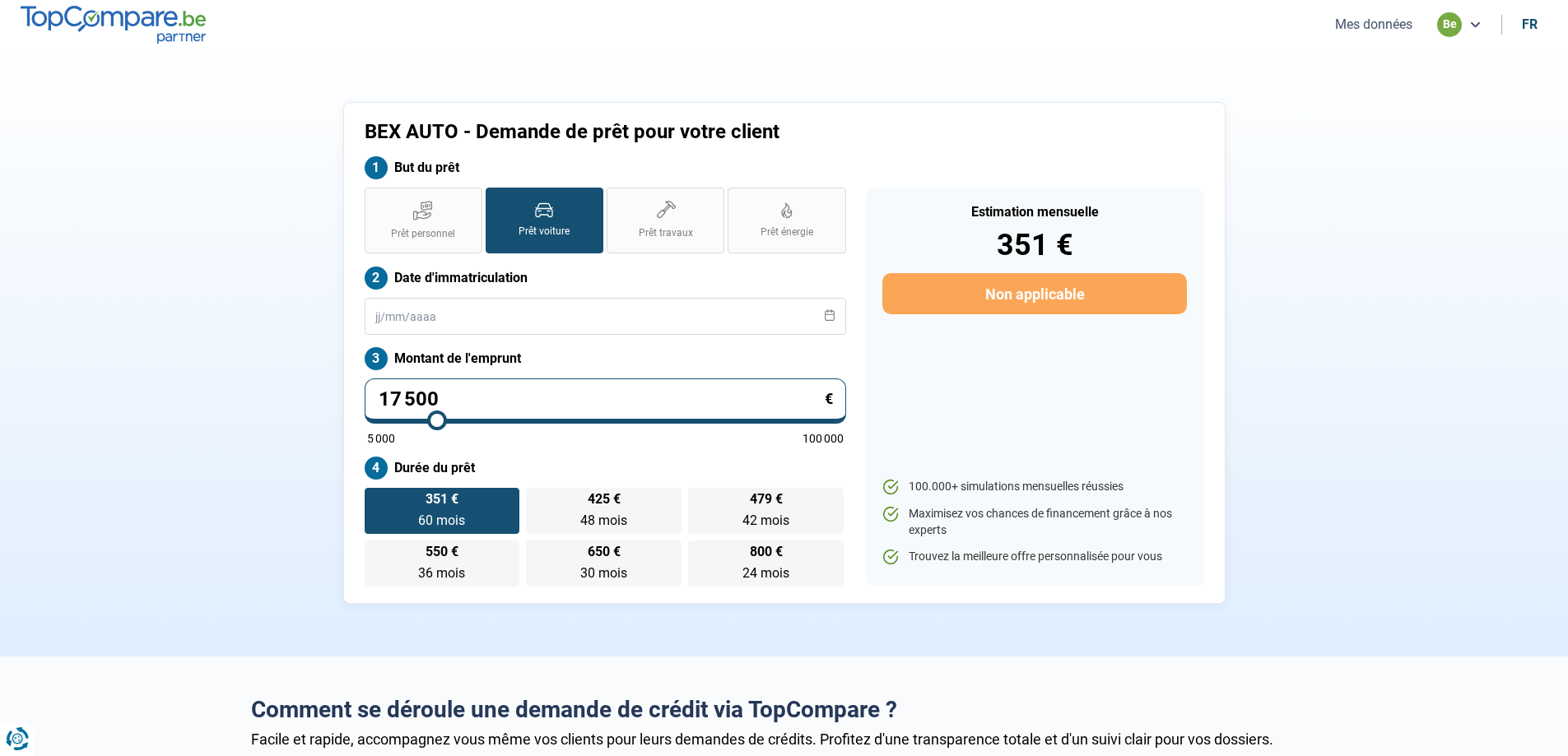
type input "17250"
type input "17 000"
type input "17000"
type input "16 500"
type input "16500"
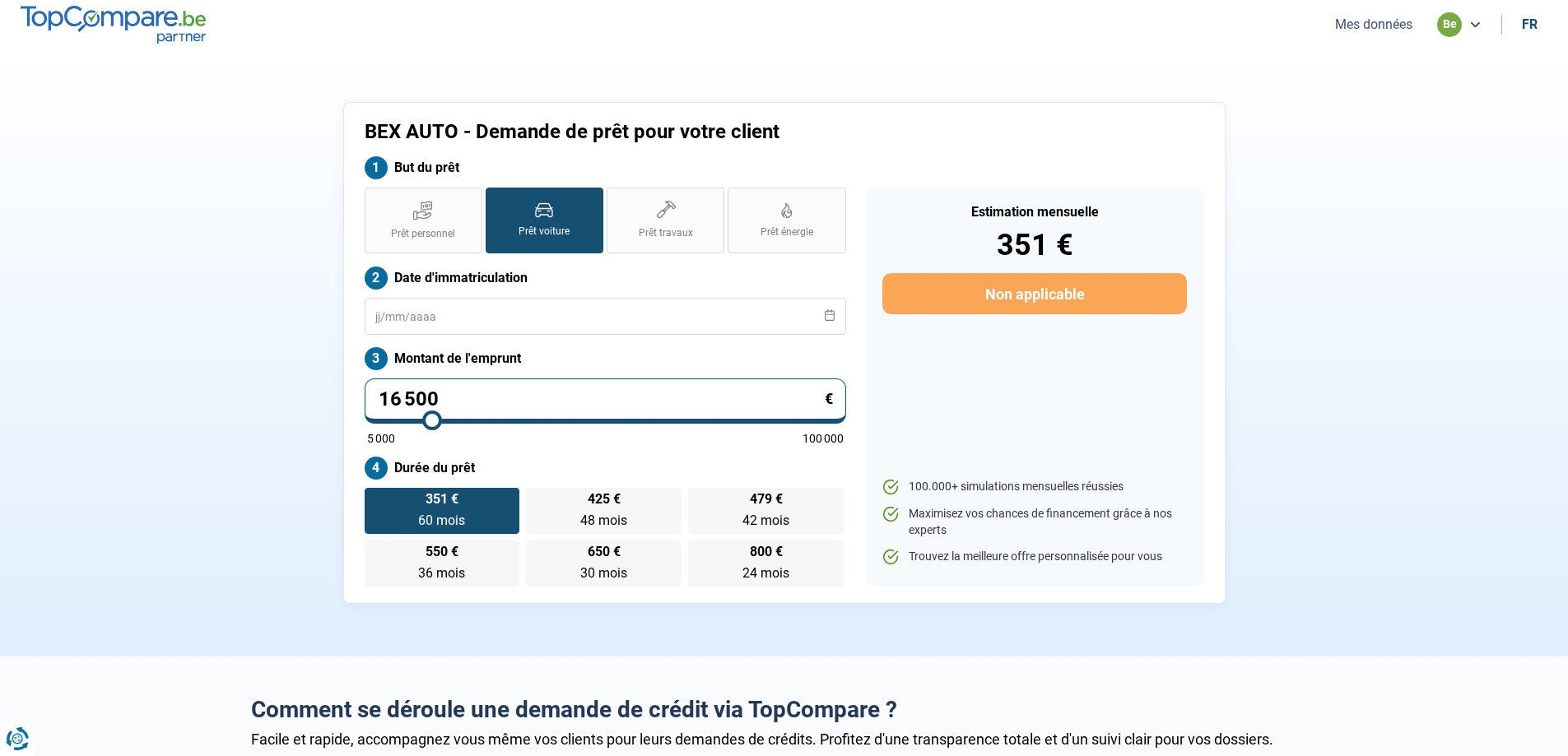
type input "16 250"
type input "16250"
type input "16 000"
type input "16000"
type input "15 750"
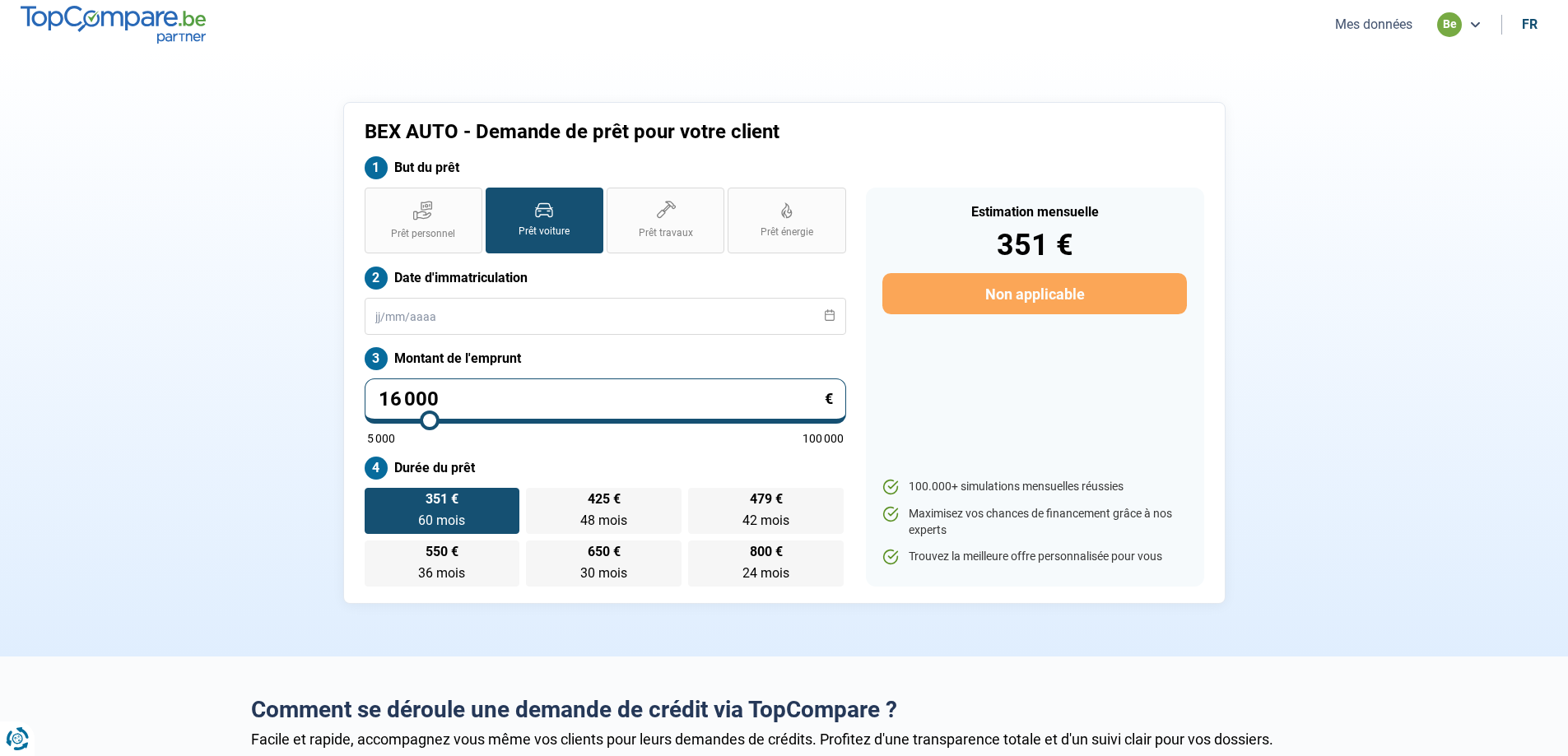
type input "15750"
type input "15 500"
type input "15500"
type input "15 250"
type input "15250"
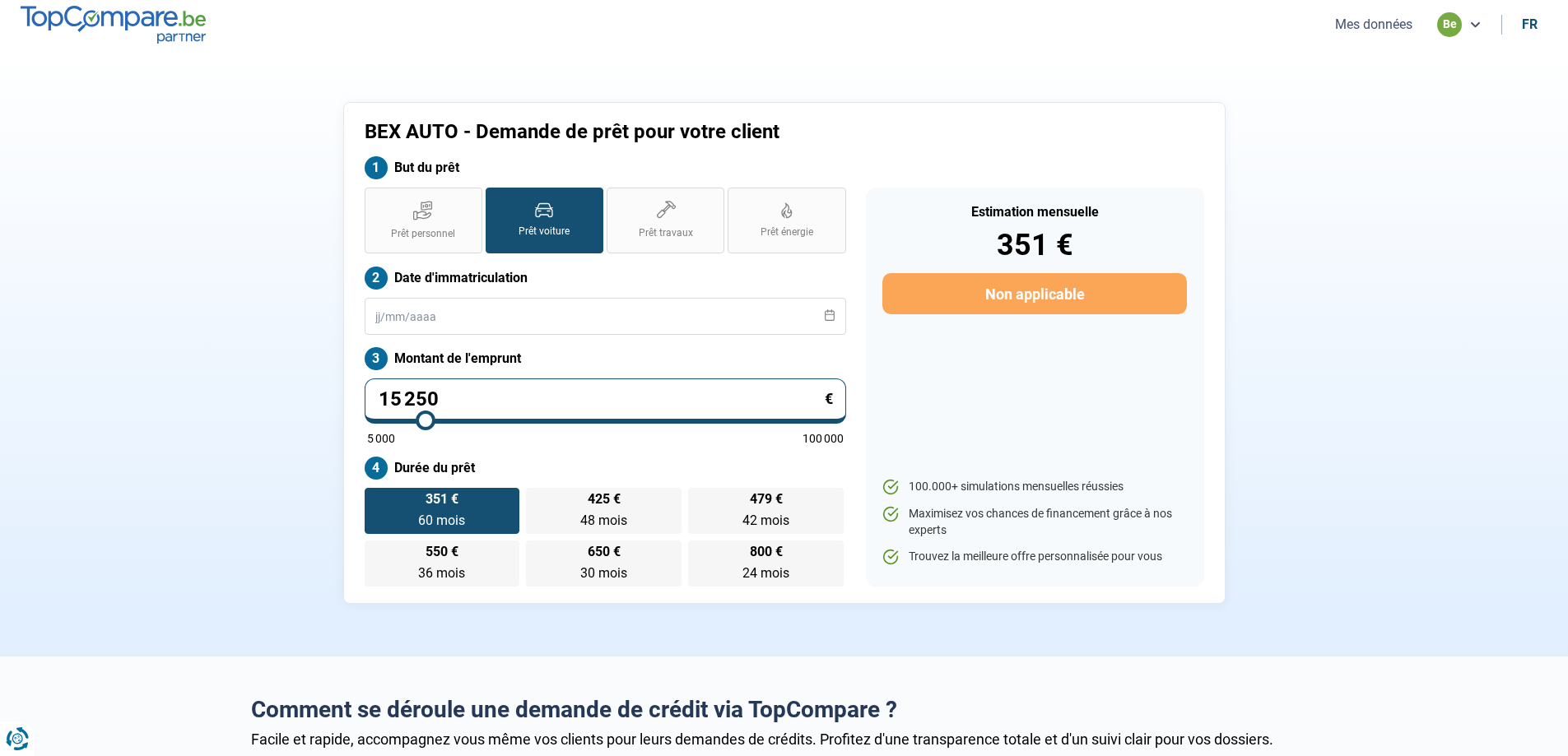
type input "15 000"
type input "15000"
type input "14 750"
type input "14750"
type input "14 500"
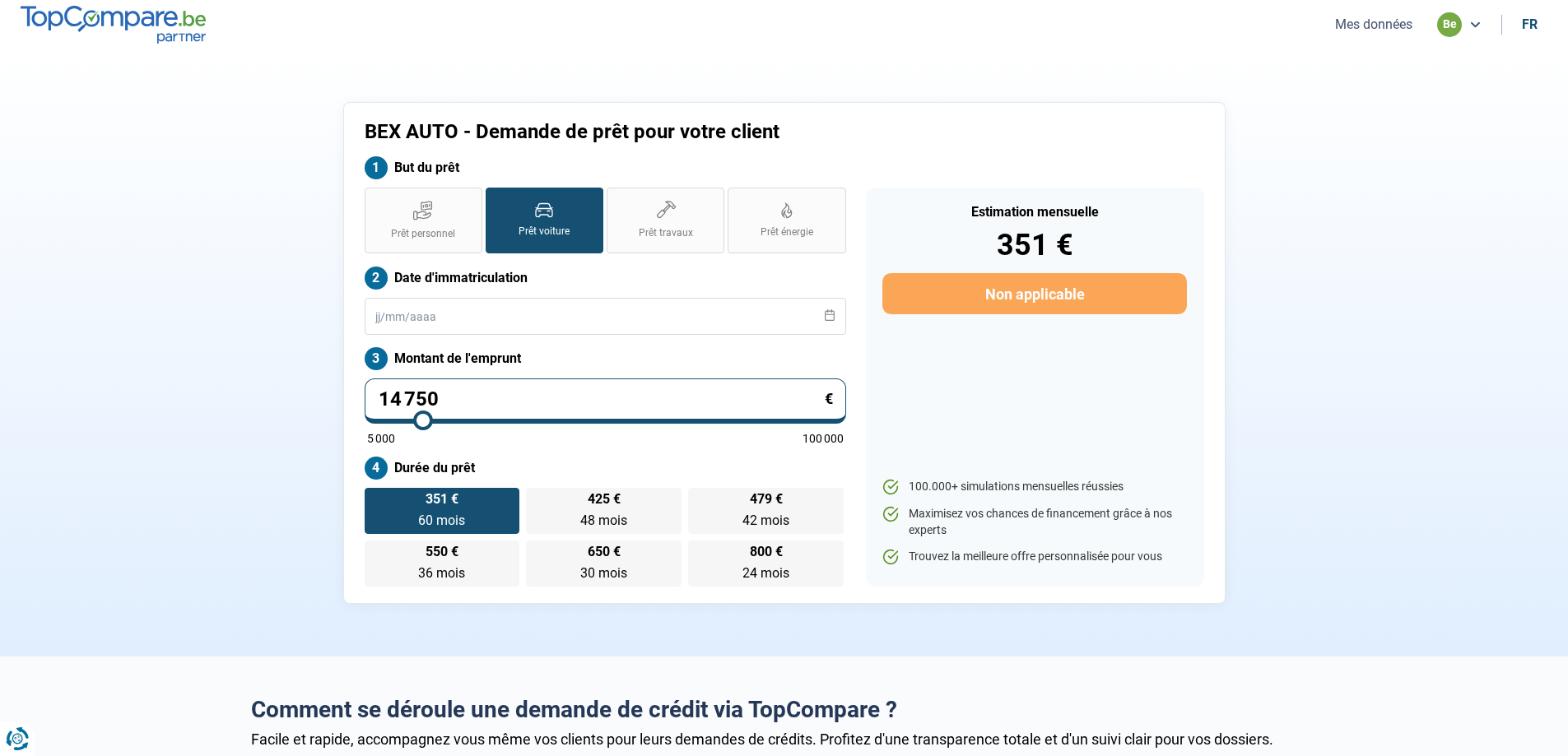
type input "14500"
type input "14 250"
type input "14250"
type input "14 000"
type input "14000"
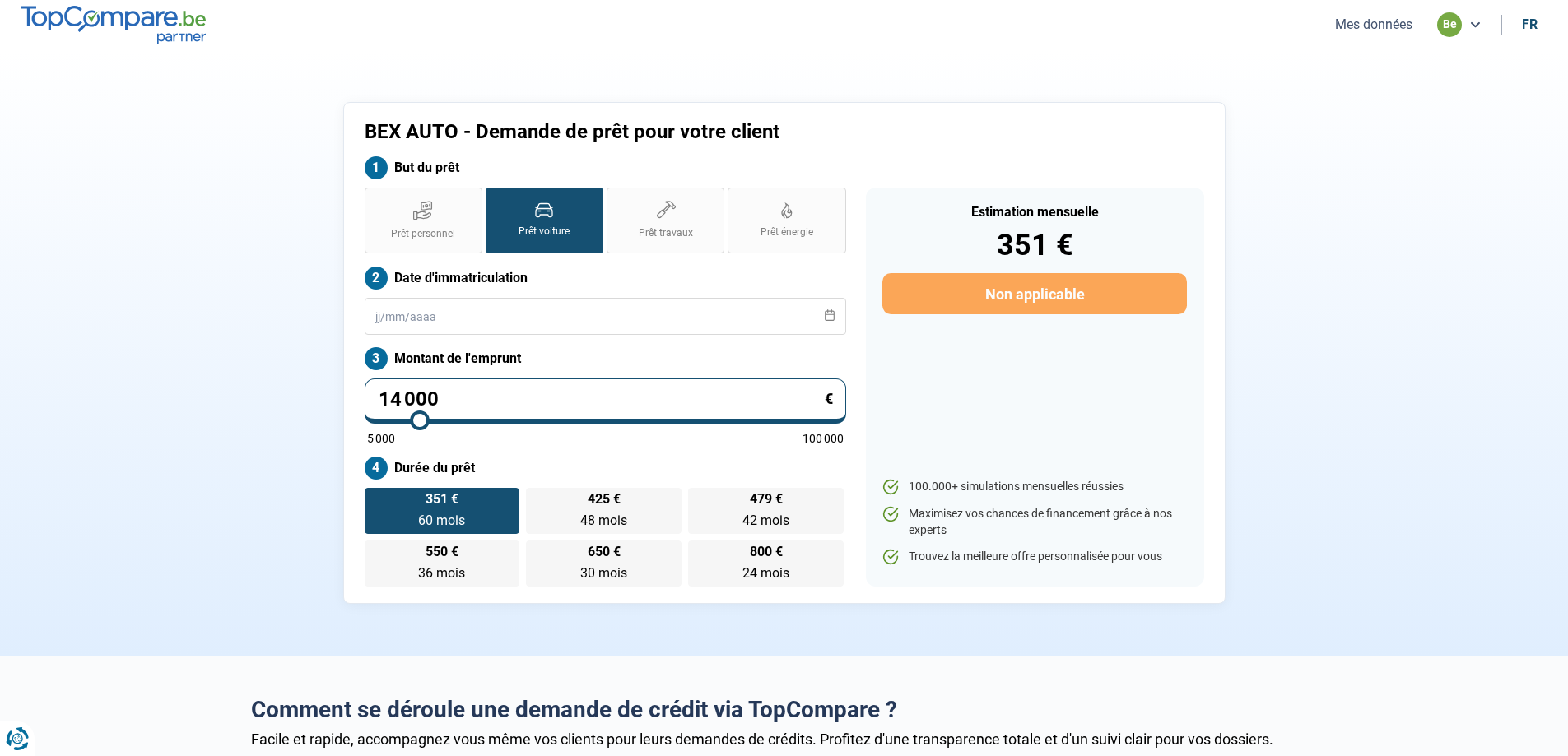
type input "13 750"
type input "13750"
type input "13 500"
type input "13500"
type input "13 250"
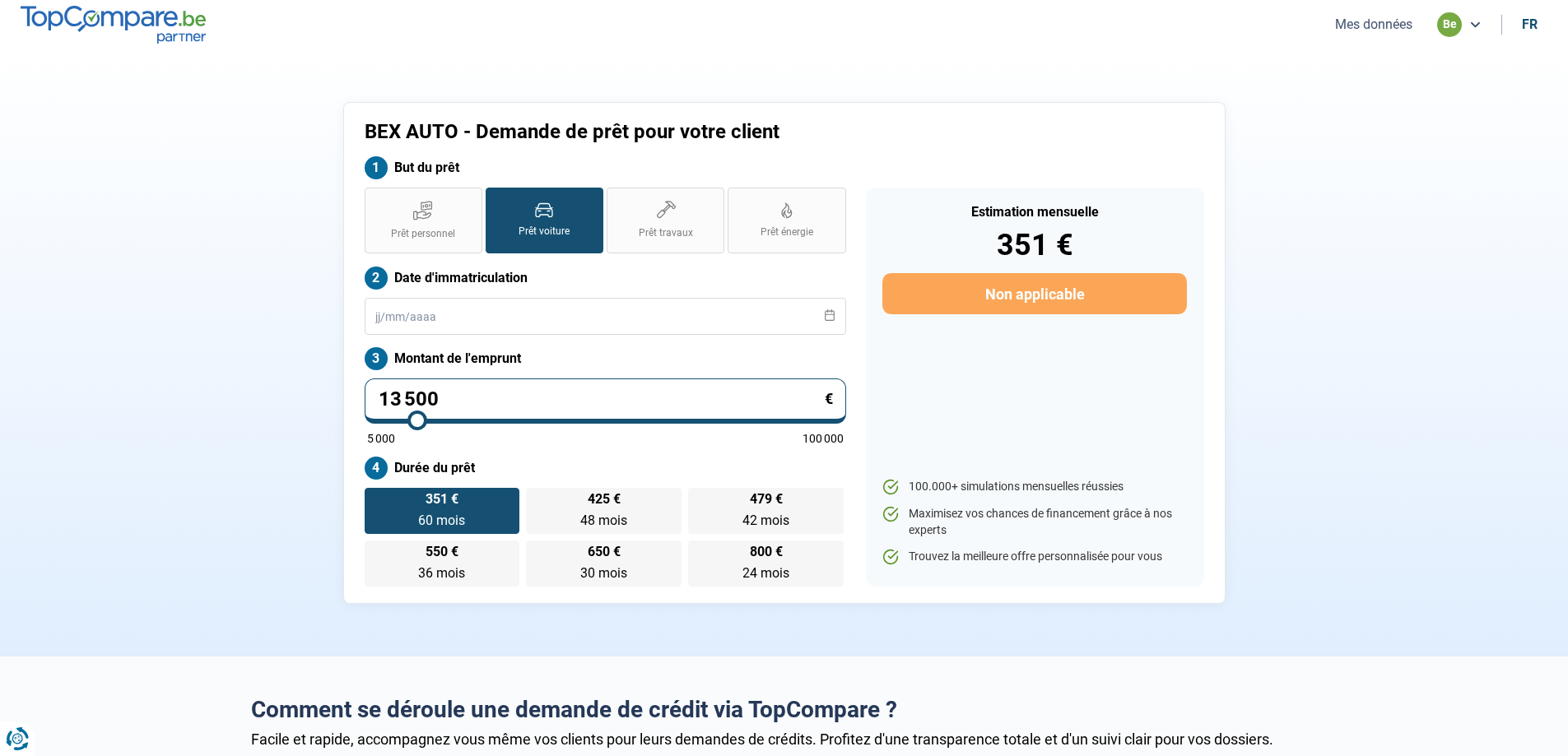
type input "13250"
type input "13 000"
type input "13000"
type input "12 750"
type input "12750"
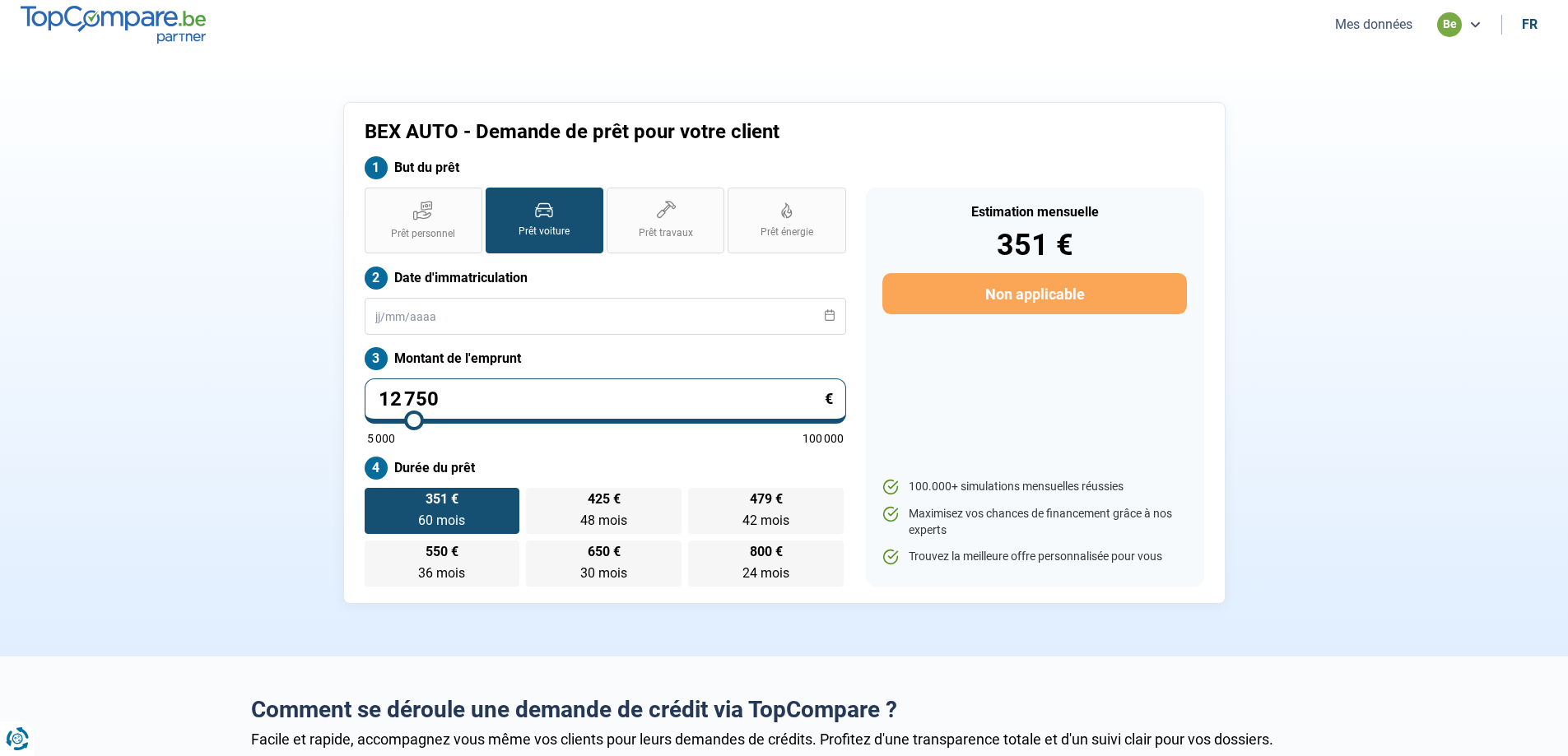
type input "12 500"
type input "12500"
type input "12 250"
type input "12250"
type input "12 000"
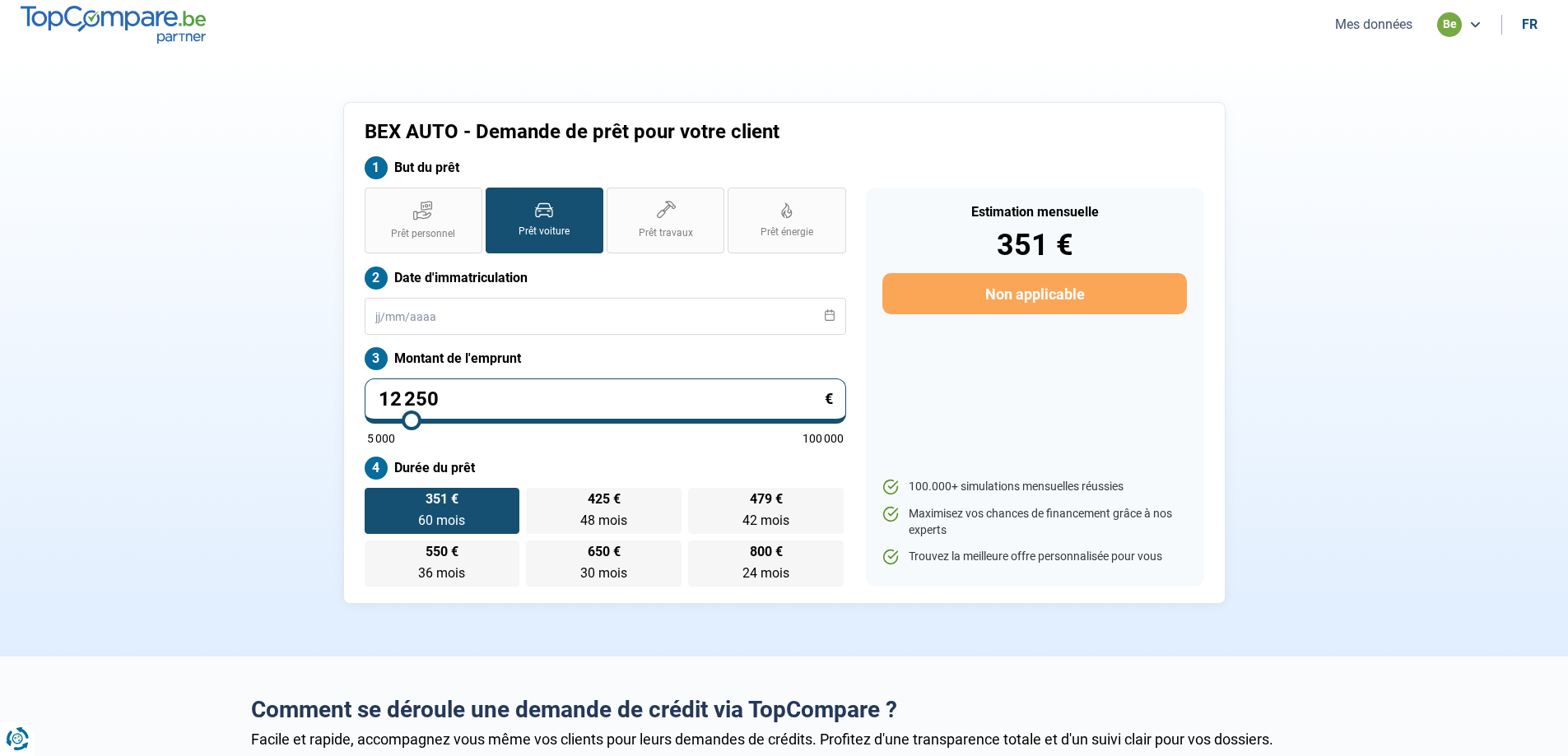
type input "12000"
type input "11 750"
type input "11750"
type input "11 500"
type input "11500"
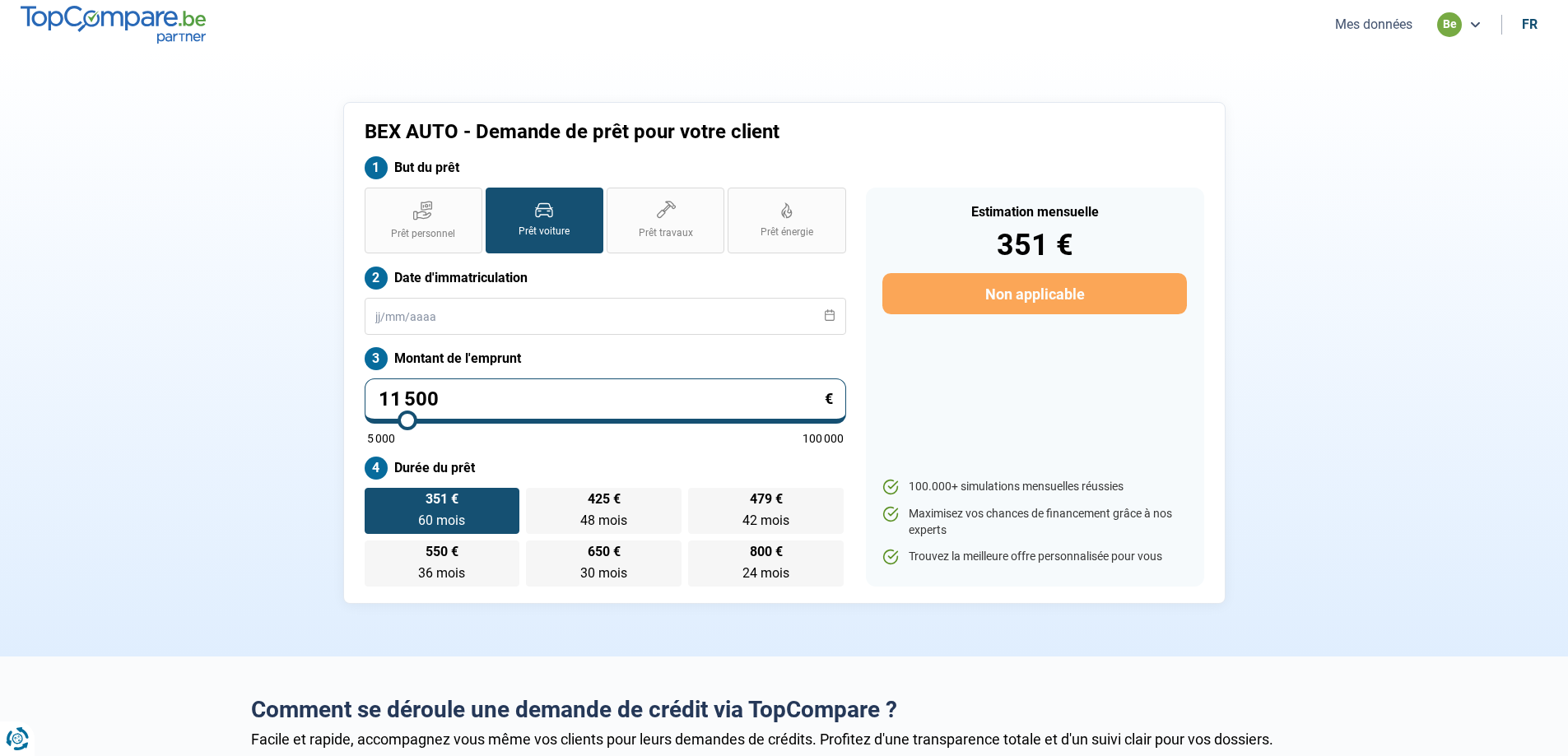
type input "11 250"
type input "11250"
type input "11 000"
type input "11000"
type input "10 500"
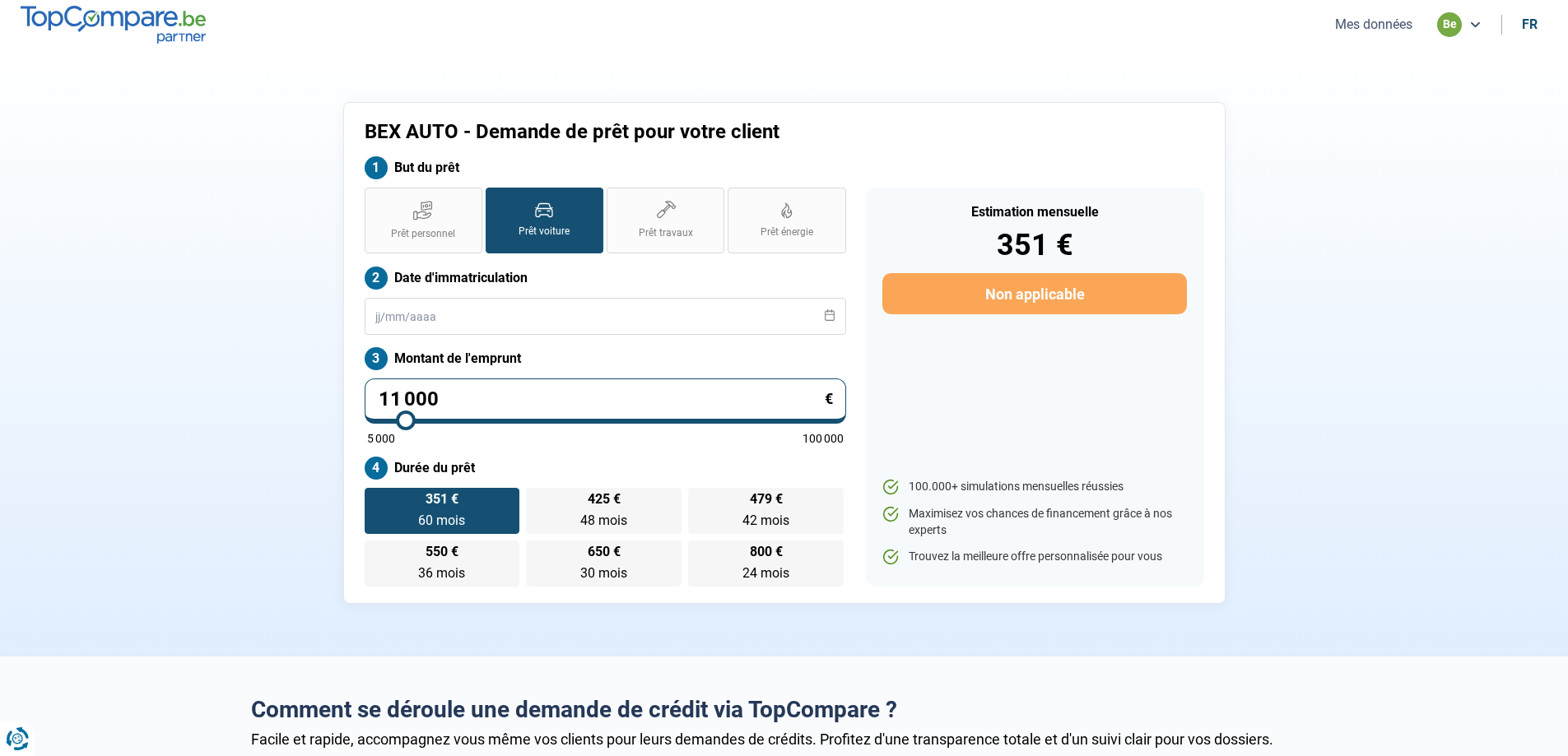
type input "10500"
type input "10 250"
type input "10250"
type input "10 000"
type input "10000"
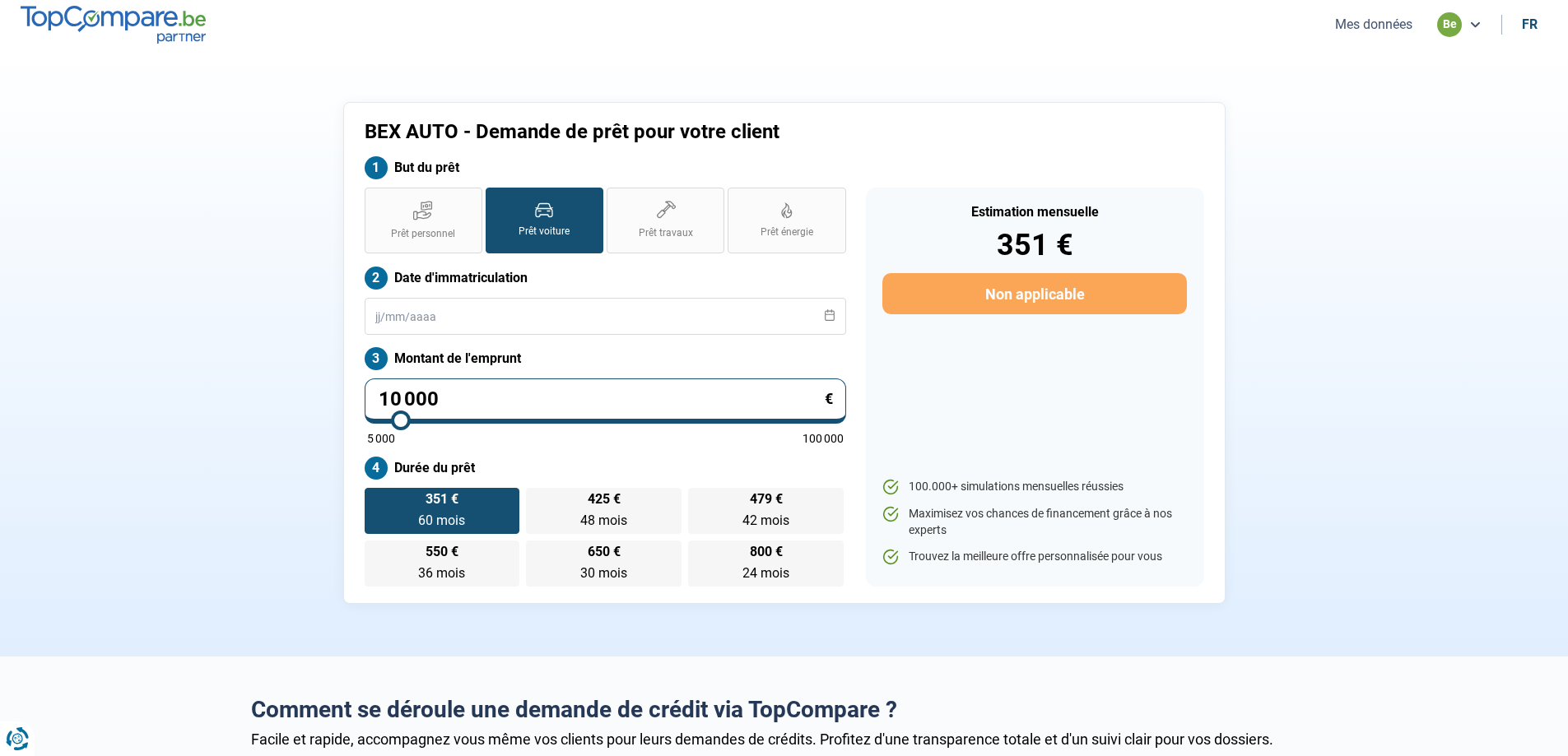
type input "9 750"
type input "9750"
type input "9 500"
type input "9500"
type input "9 750"
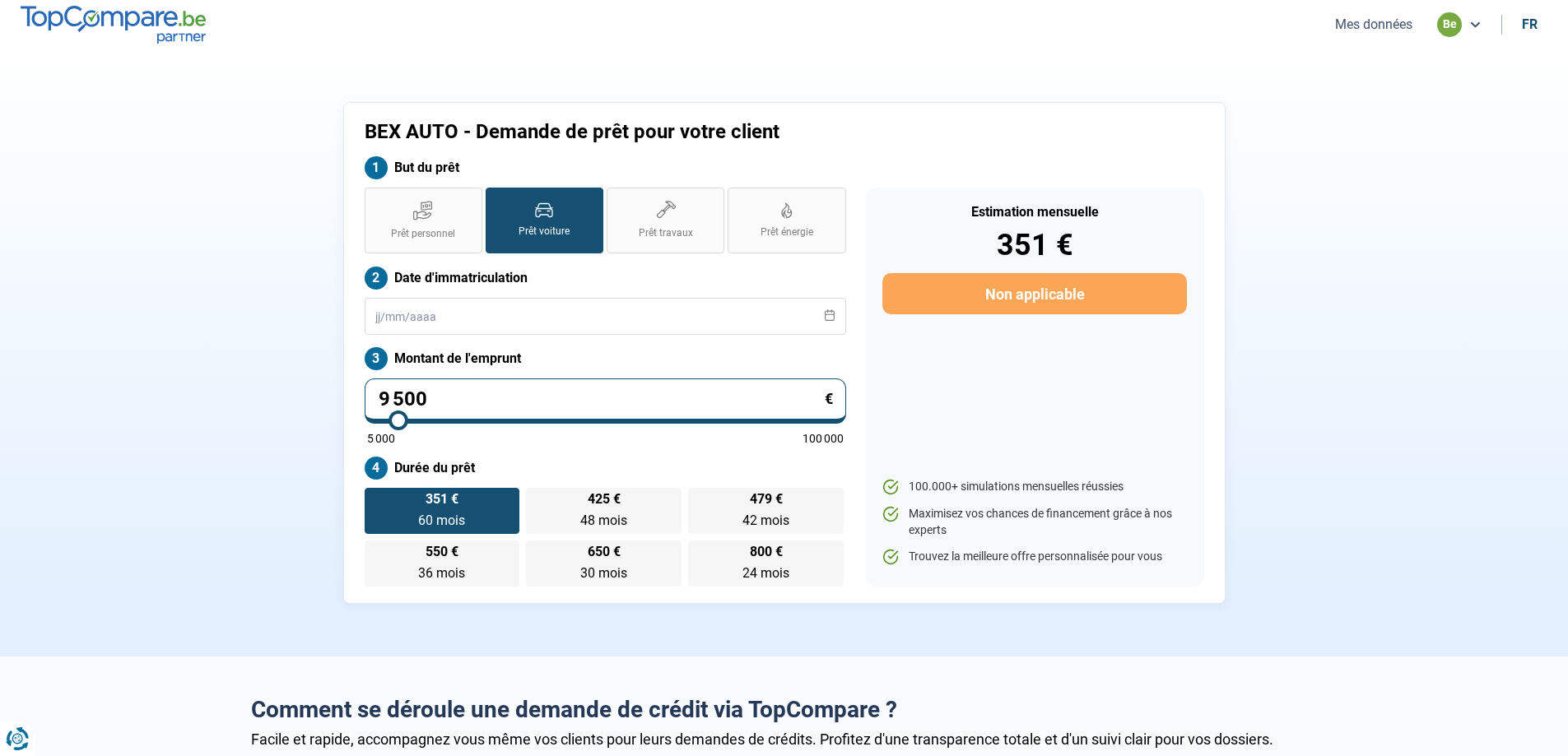
type input "9750"
type input "10 000"
drag, startPoint x: 436, startPoint y: 421, endPoint x: 400, endPoint y: 423, distance: 36.1
type input "10000"
click at [400, 422] on input "range" at bounding box center [605, 421] width 477 height 3
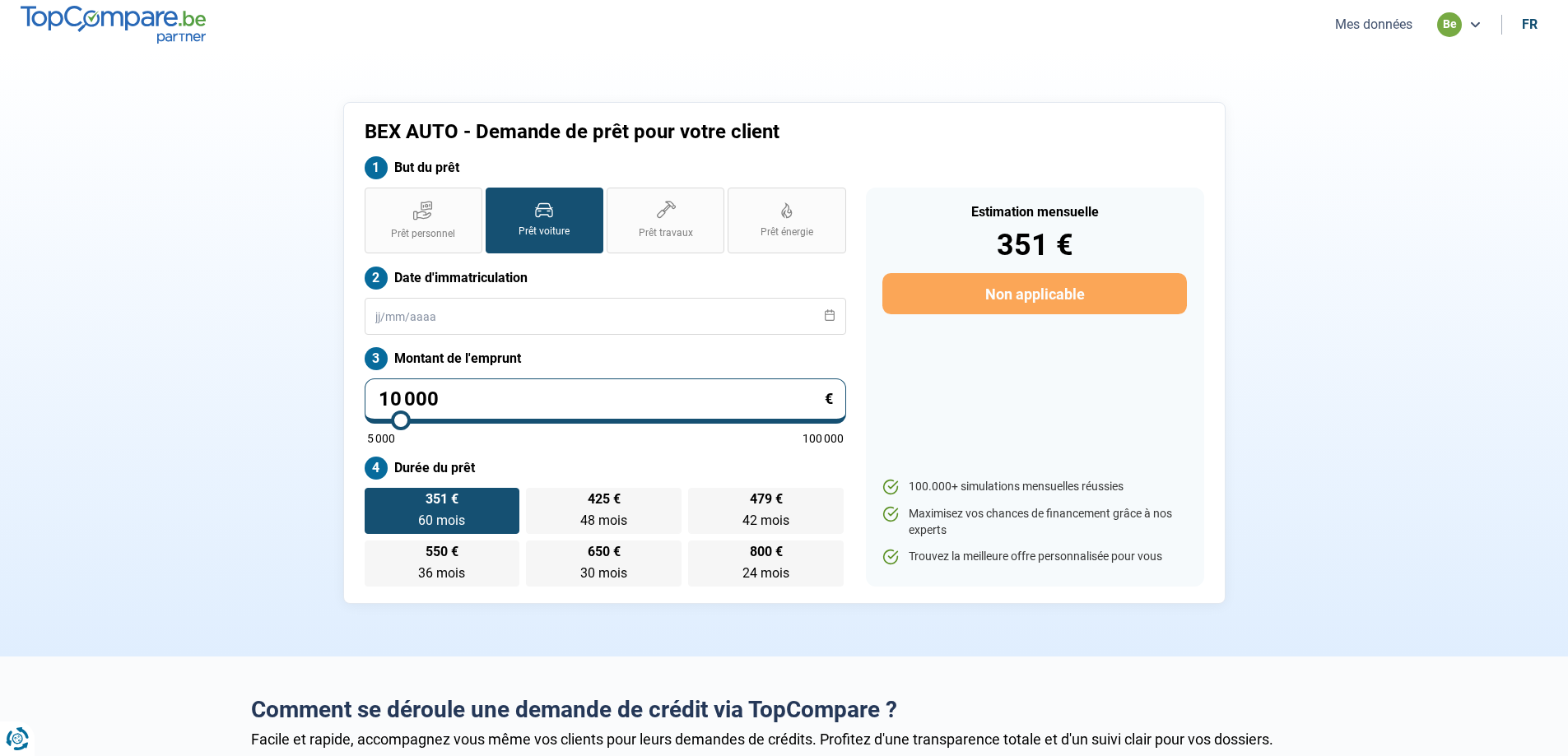
radio input "true"
type input "11 500"
type input "11500"
type input "11 750"
drag, startPoint x: 407, startPoint y: 419, endPoint x: 439, endPoint y: 422, distance: 32.1
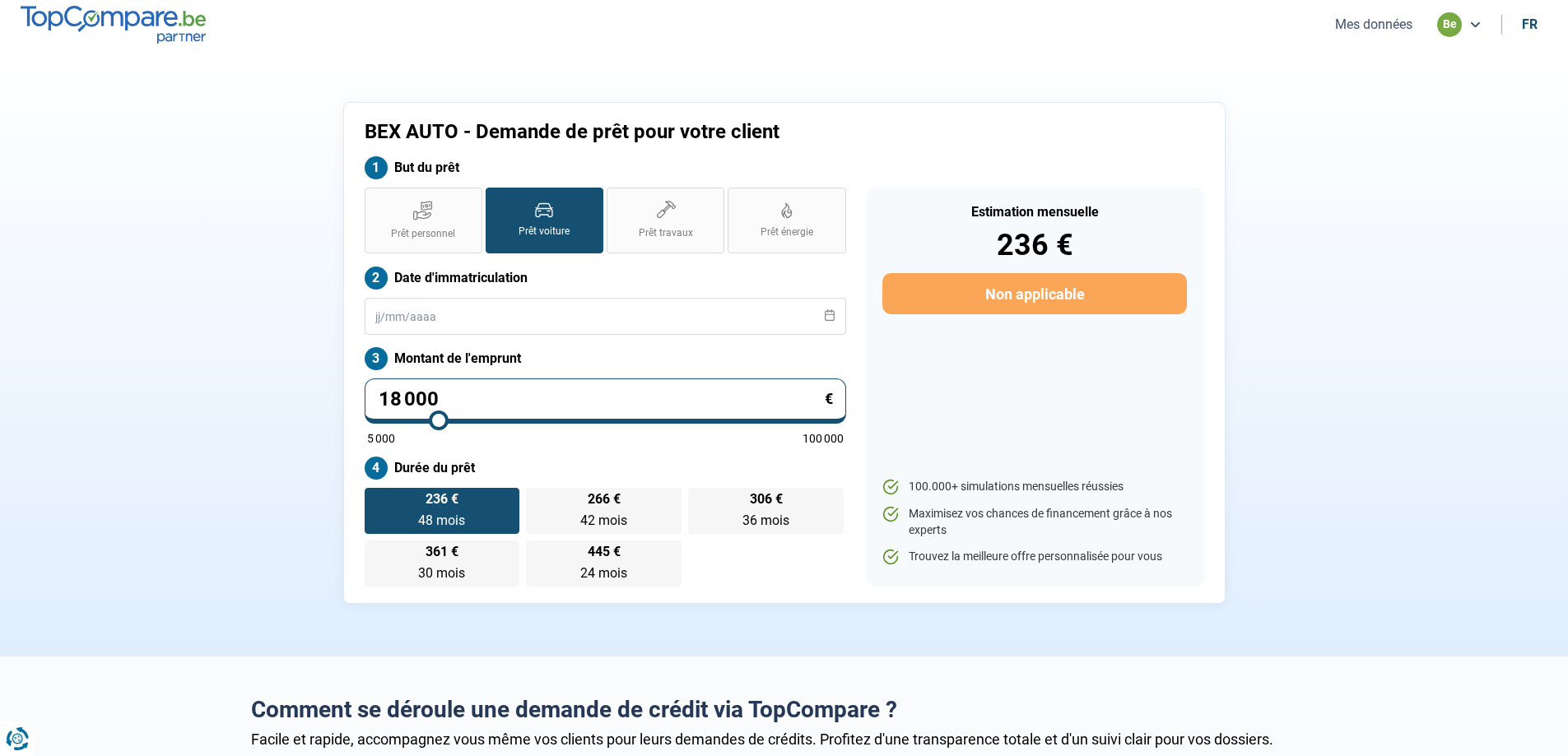
click at [439, 422] on input "range" at bounding box center [605, 421] width 477 height 3
